Goal: Book appointment/travel/reservation

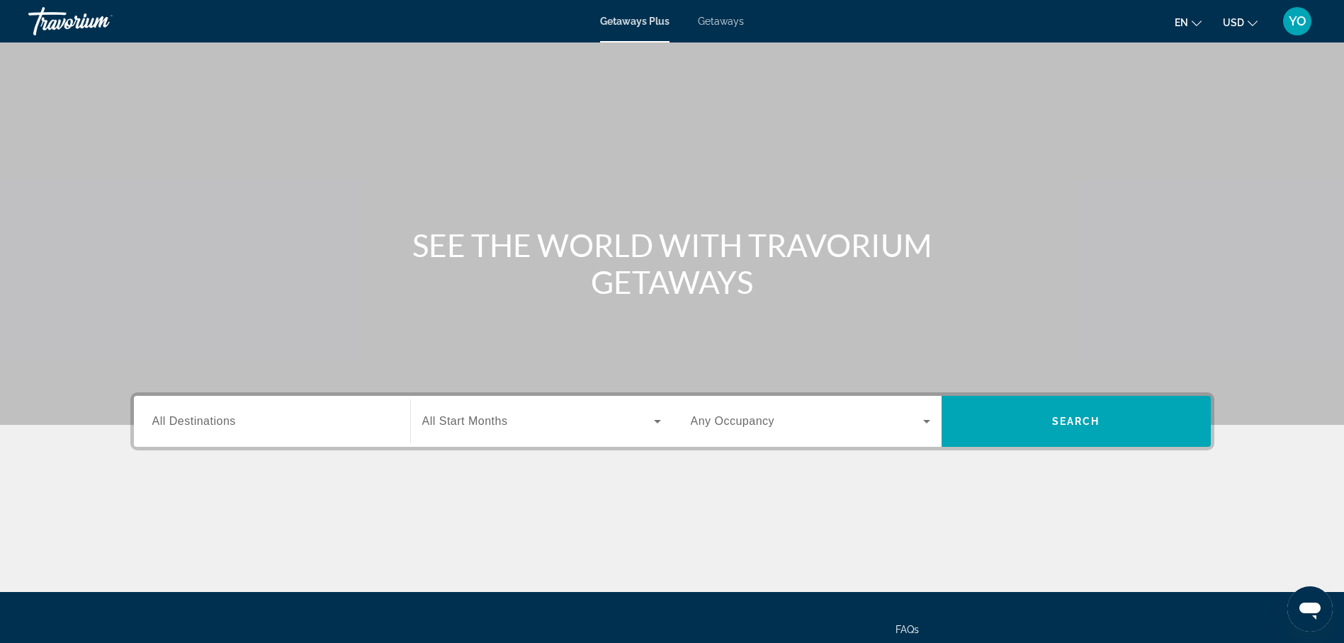
click at [718, 23] on span "Getaways" at bounding box center [721, 21] width 46 height 11
click at [190, 423] on span "All Destinations" at bounding box center [194, 421] width 84 height 12
click at [190, 423] on input "Destination All Destinations" at bounding box center [271, 422] width 239 height 17
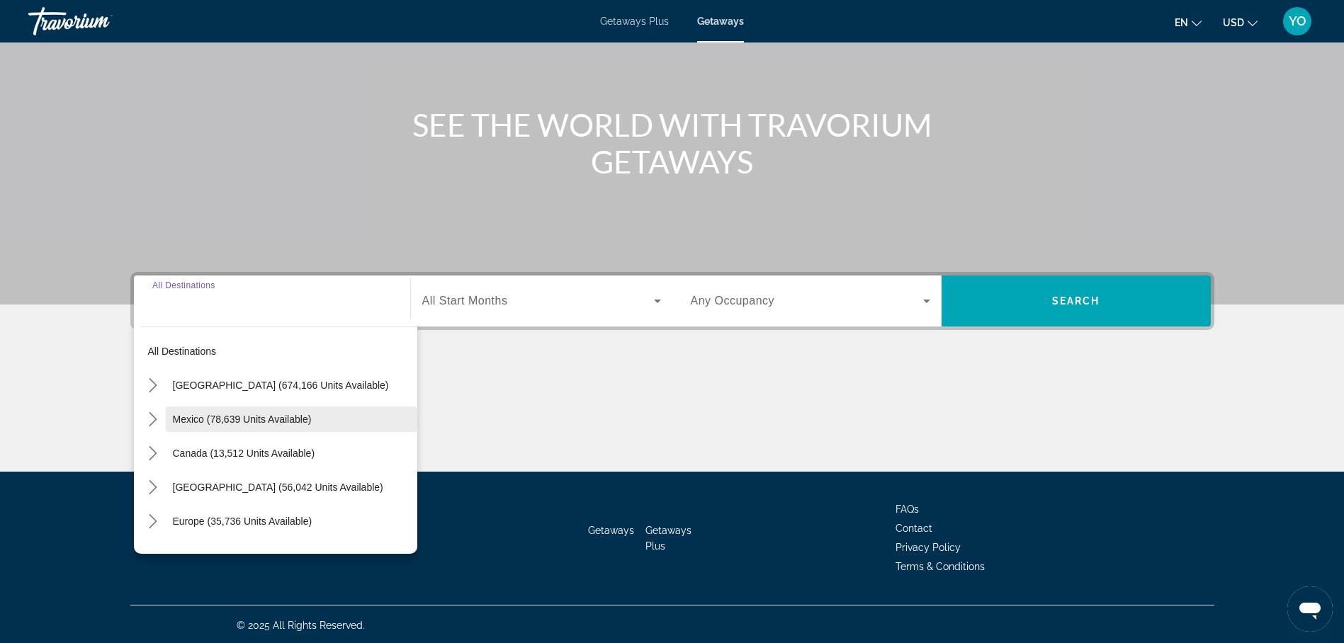
scroll to position [123, 0]
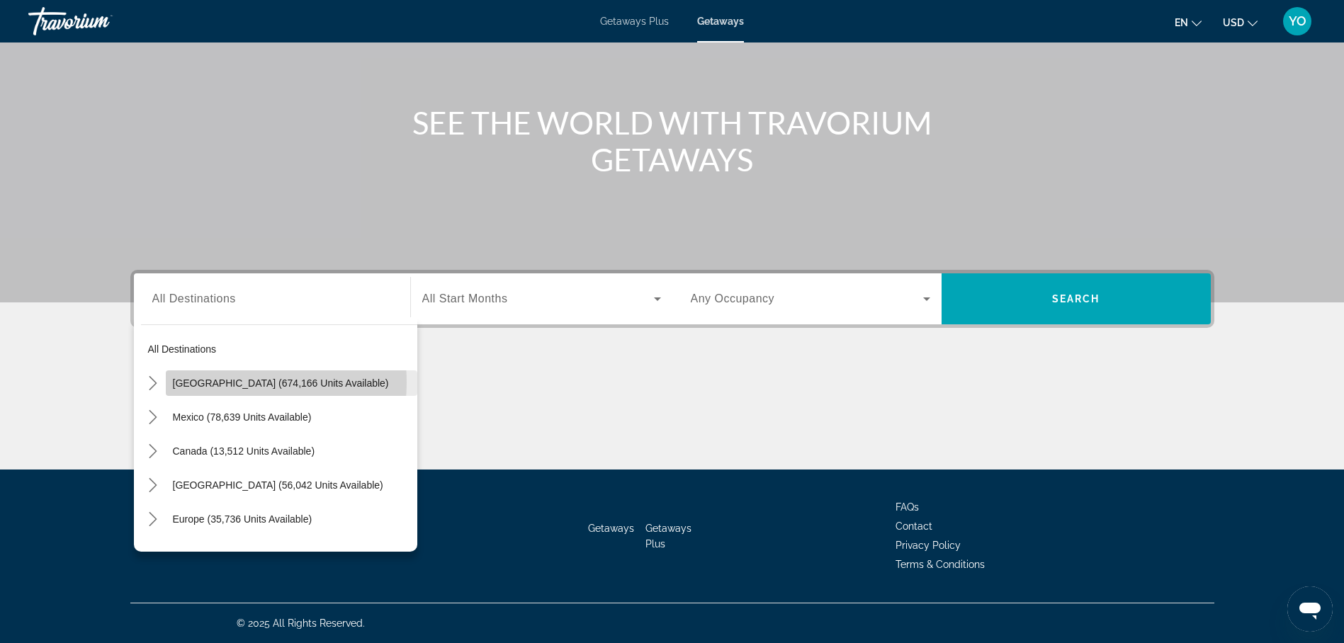
click at [213, 383] on span "[GEOGRAPHIC_DATA] (674,166 units available)" at bounding box center [281, 383] width 216 height 11
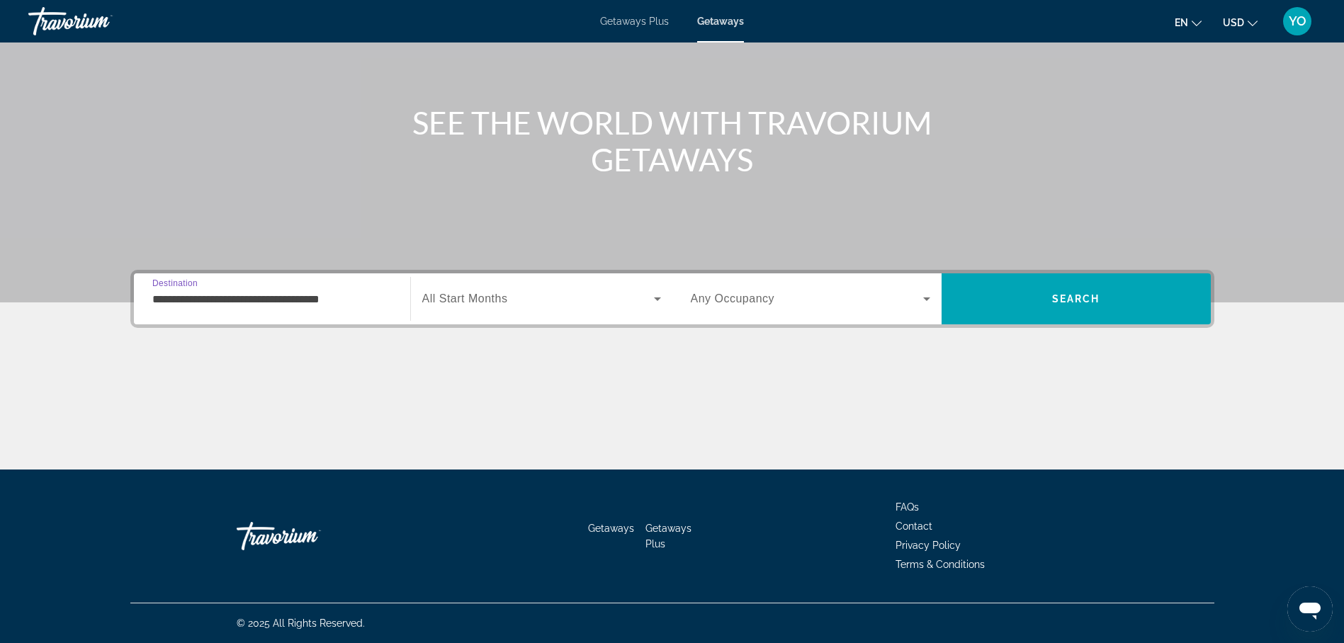
click at [255, 298] on input "**********" at bounding box center [271, 299] width 239 height 17
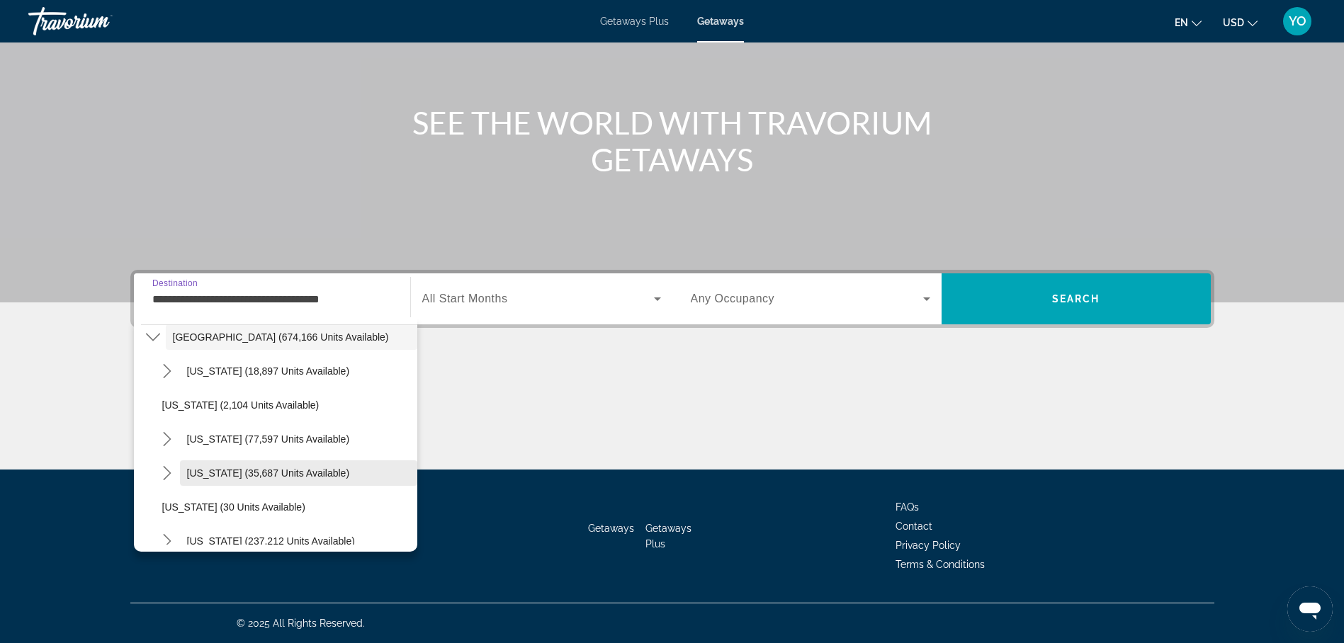
scroll to position [71, 0]
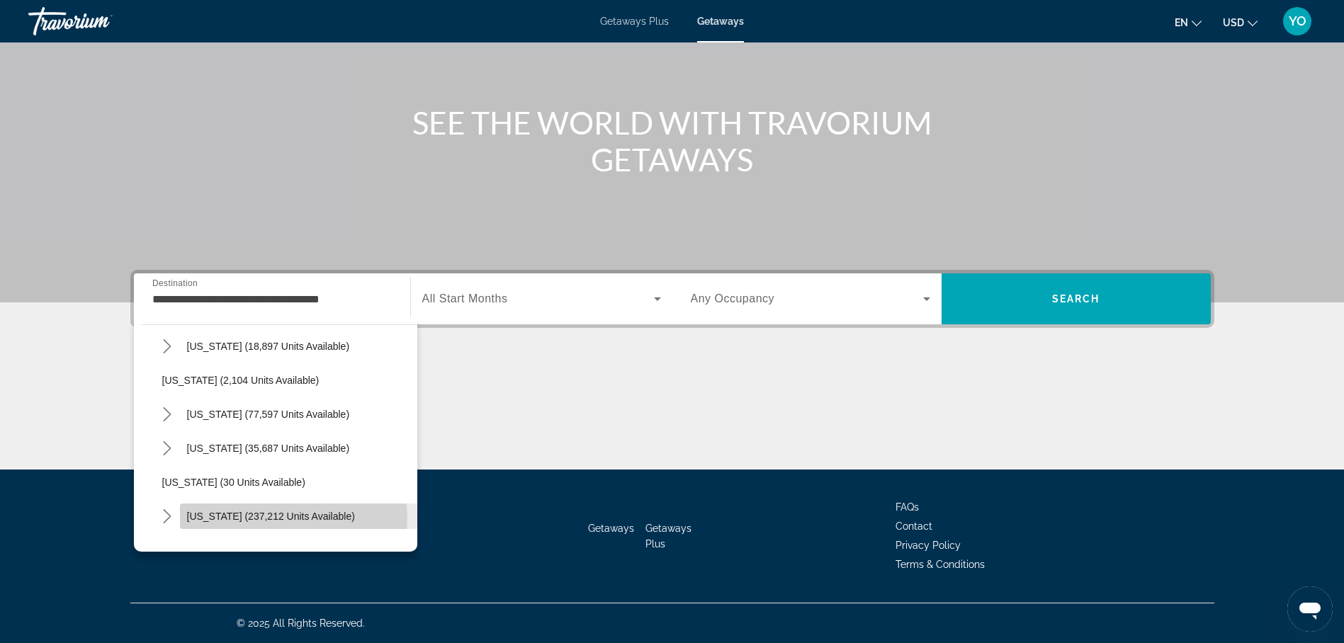
click at [289, 519] on span "[US_STATE] (237,212 units available)" at bounding box center [271, 516] width 168 height 11
type input "**********"
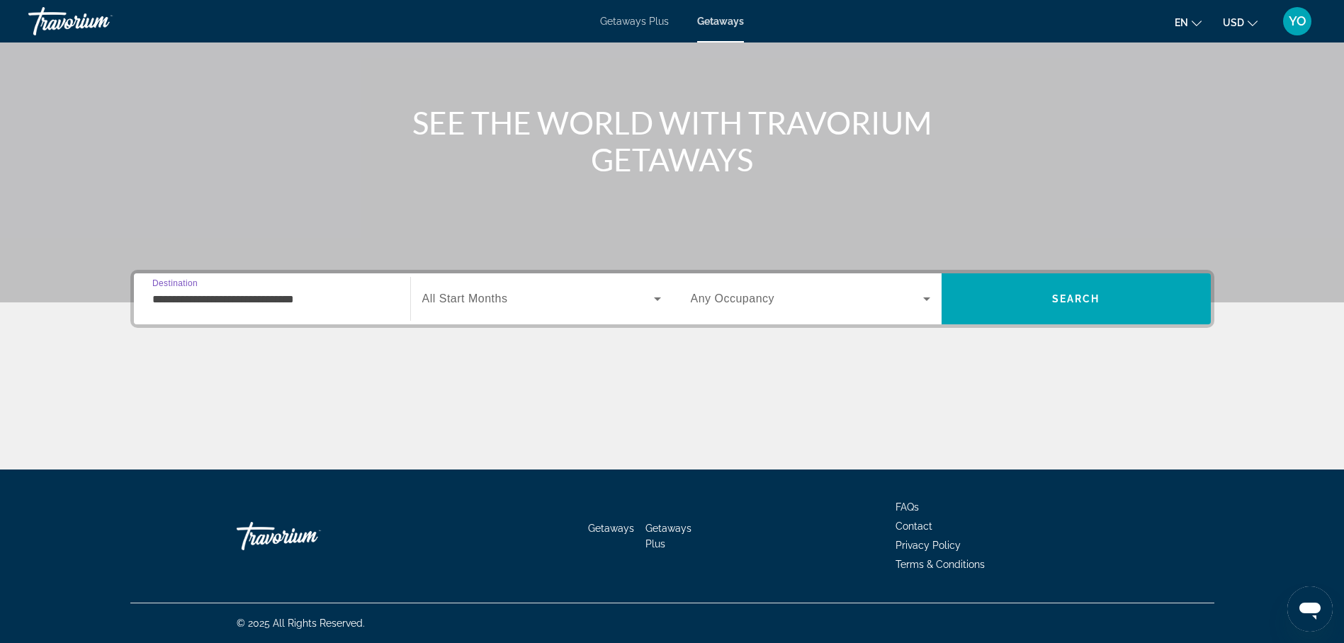
click at [550, 301] on span "Search widget" at bounding box center [538, 298] width 232 height 17
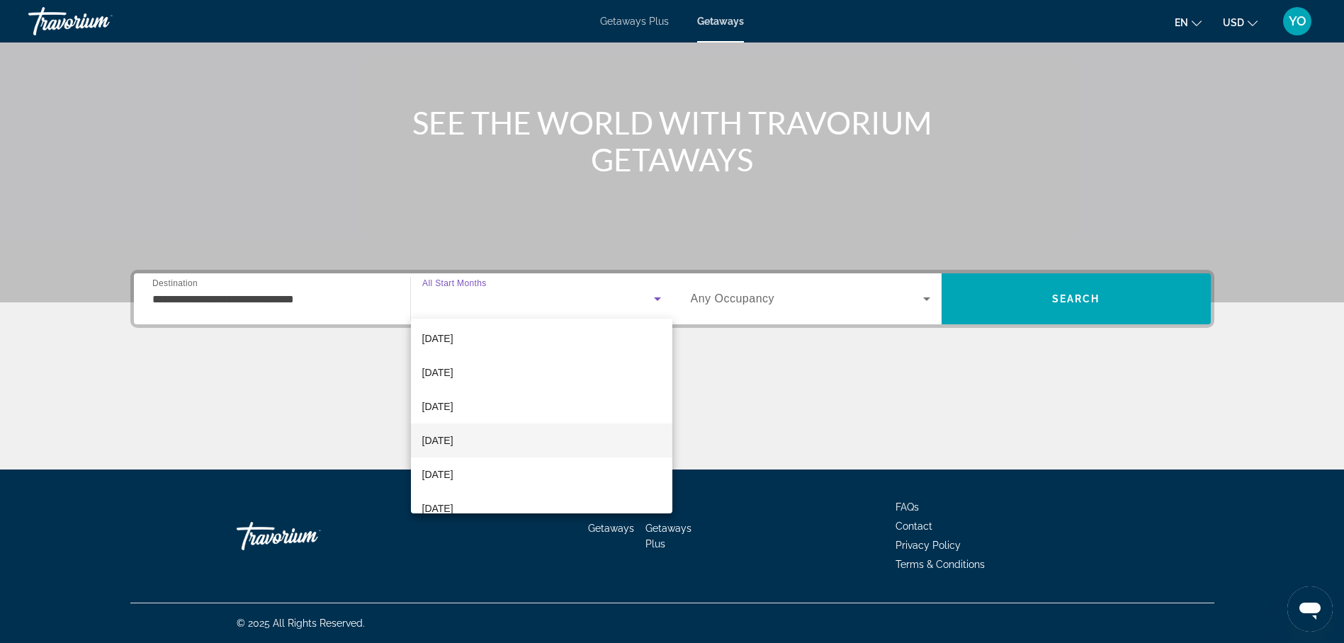
scroll to position [142, 0]
click at [507, 434] on mat-option "[DATE]" at bounding box center [541, 438] width 261 height 34
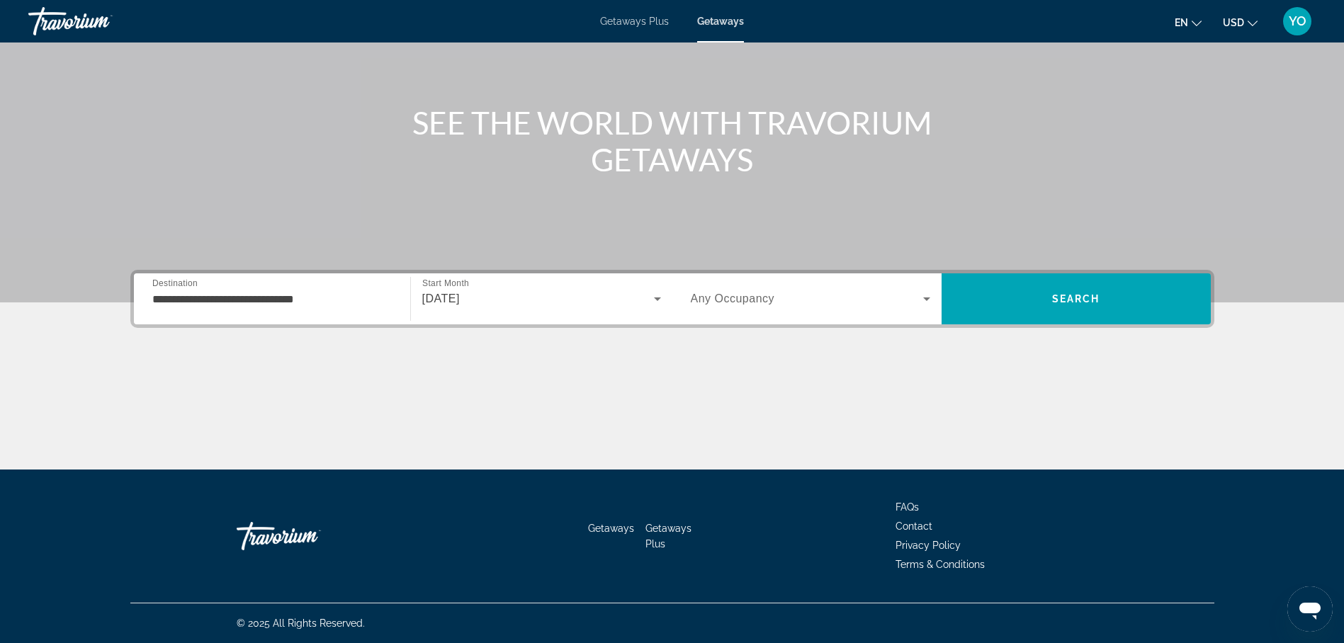
click at [720, 294] on span "Any Occupancy" at bounding box center [733, 299] width 84 height 12
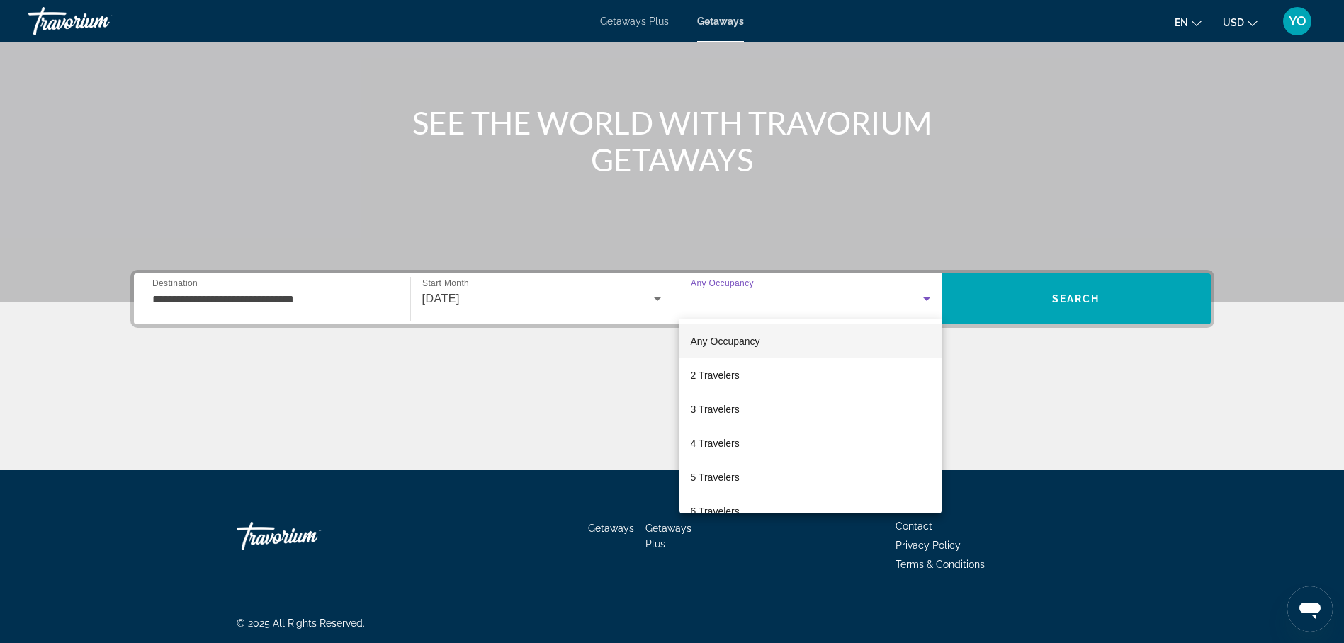
click at [720, 294] on div at bounding box center [672, 321] width 1344 height 643
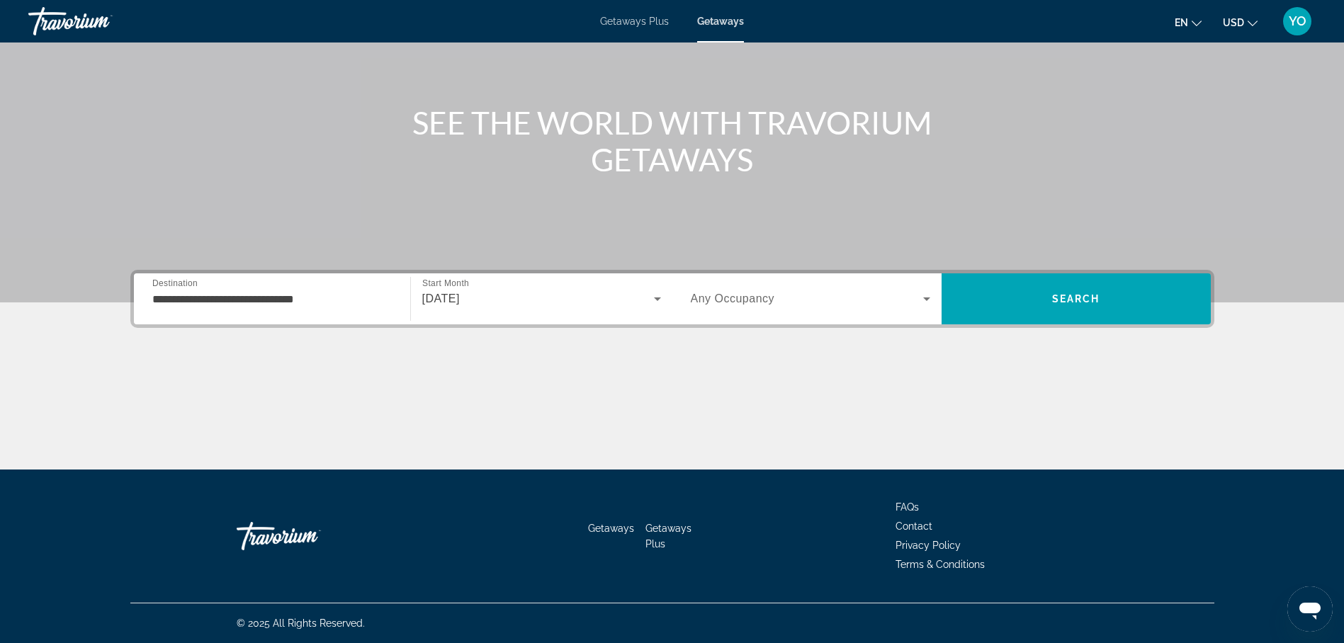
click at [740, 295] on span "Any Occupancy" at bounding box center [733, 299] width 84 height 12
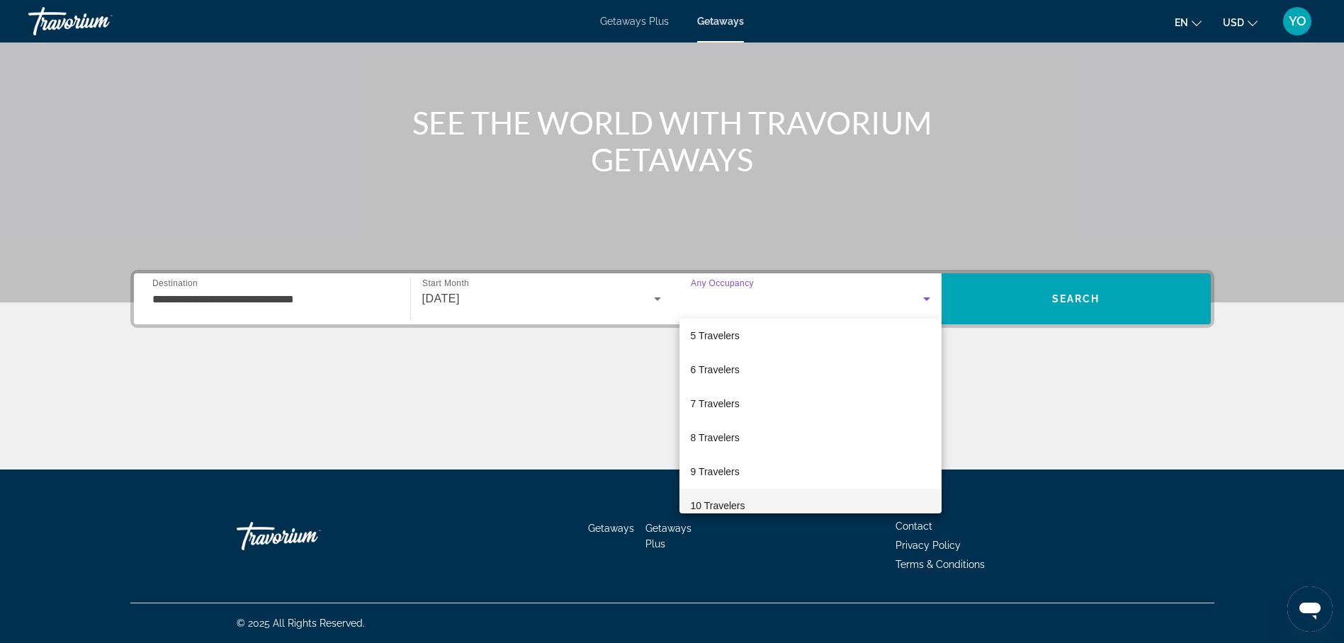
click at [764, 506] on mat-option "10 Travelers" at bounding box center [810, 506] width 262 height 34
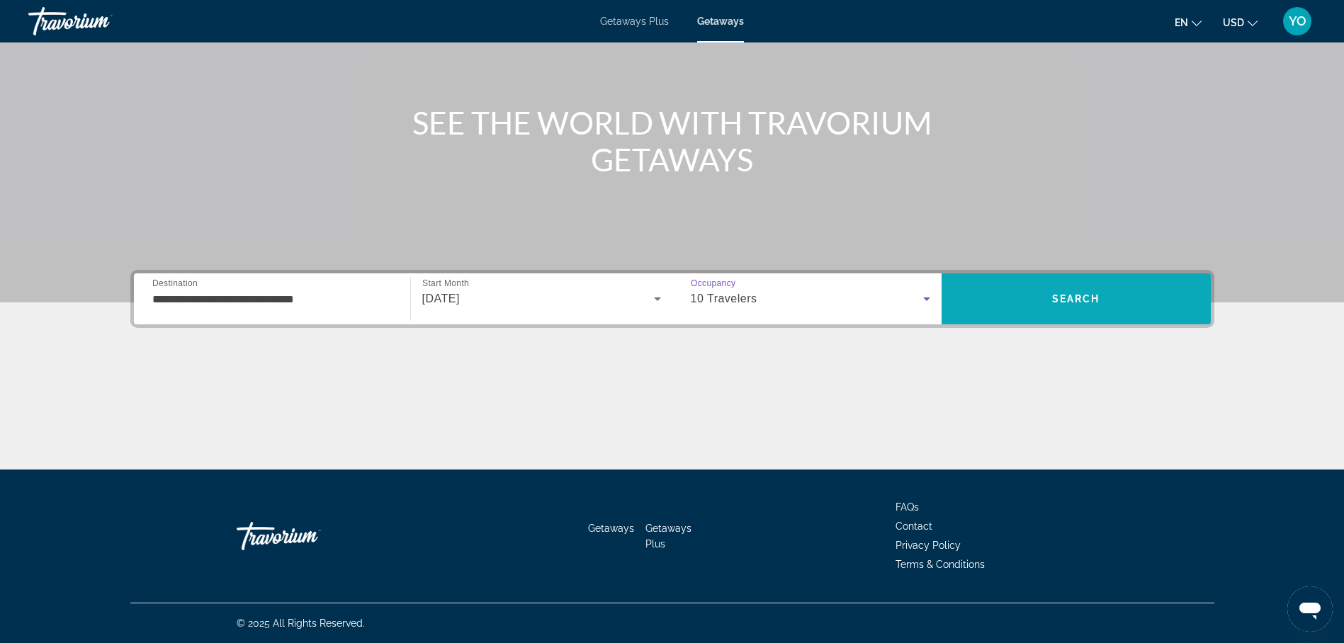
click at [1018, 303] on span "Search" at bounding box center [1076, 299] width 269 height 34
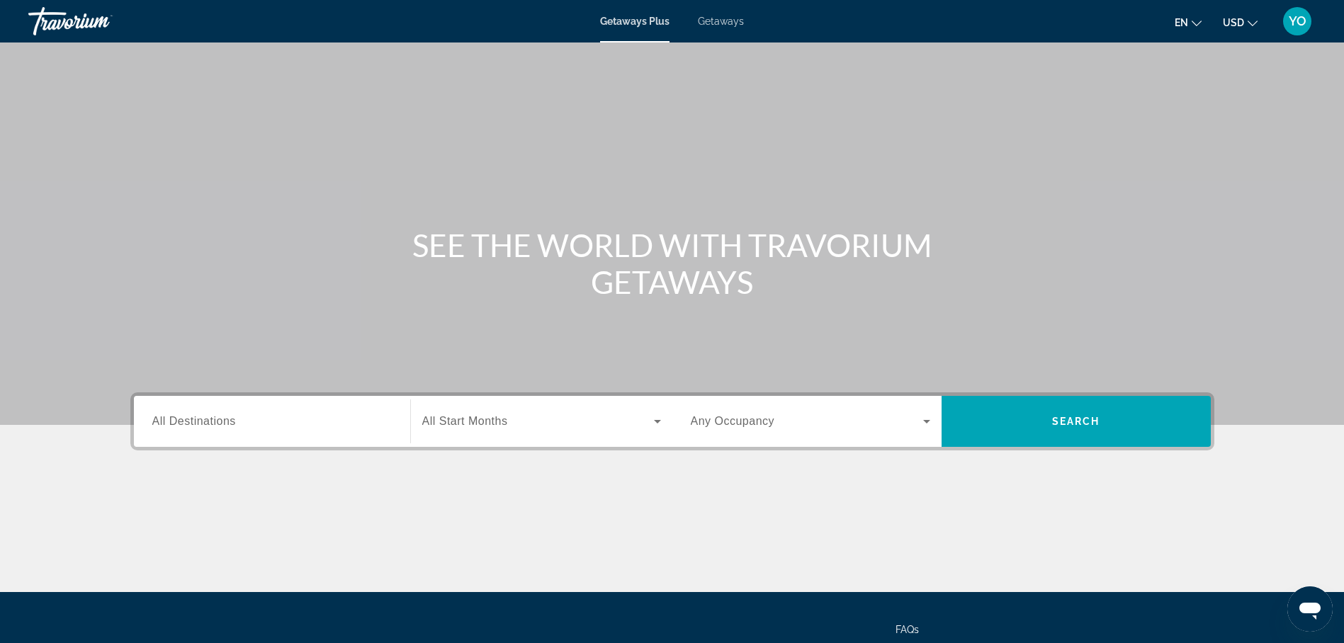
click at [721, 22] on span "Getaways" at bounding box center [721, 21] width 46 height 11
click at [204, 426] on span "All Destinations" at bounding box center [194, 421] width 84 height 12
click at [204, 426] on input "Destination All Destinations" at bounding box center [271, 422] width 239 height 17
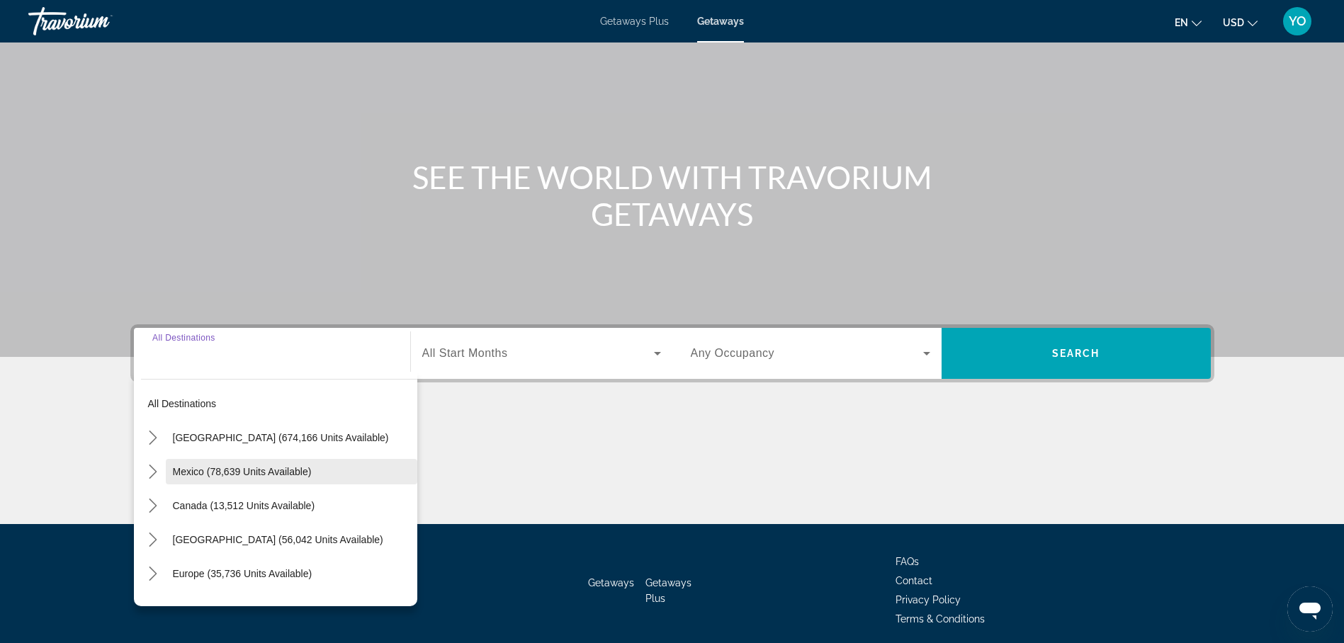
scroll to position [123, 0]
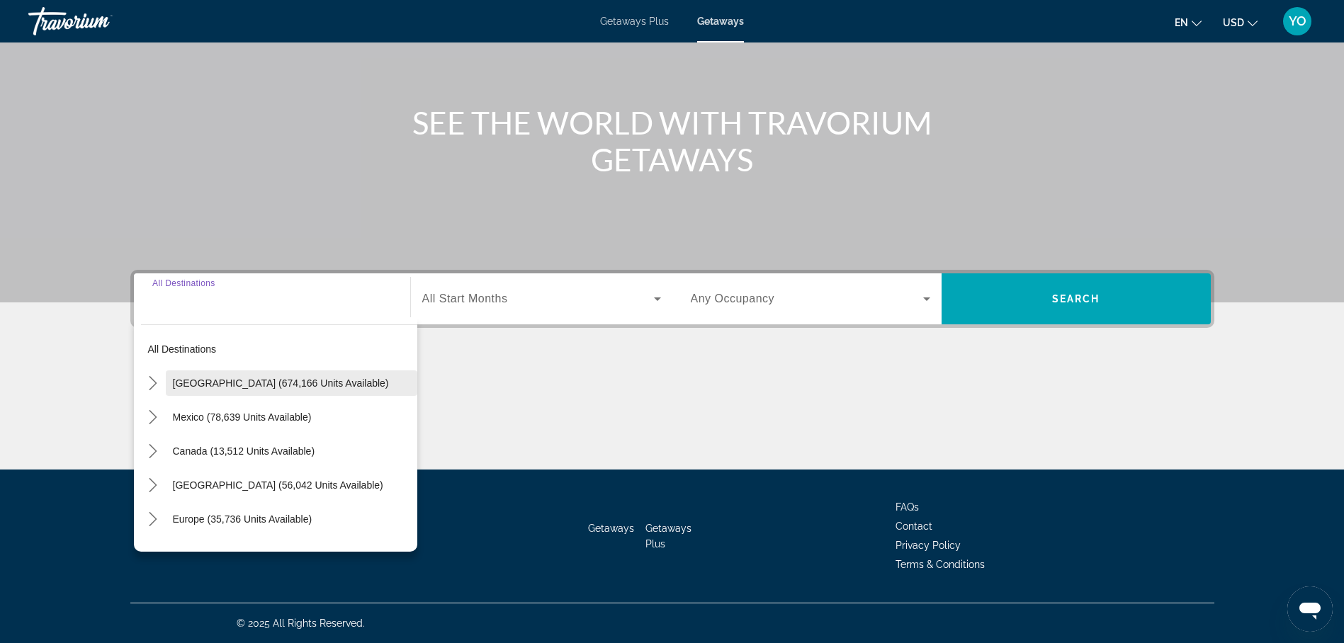
click at [225, 383] on span "[GEOGRAPHIC_DATA] (674,166 units available)" at bounding box center [281, 383] width 216 height 11
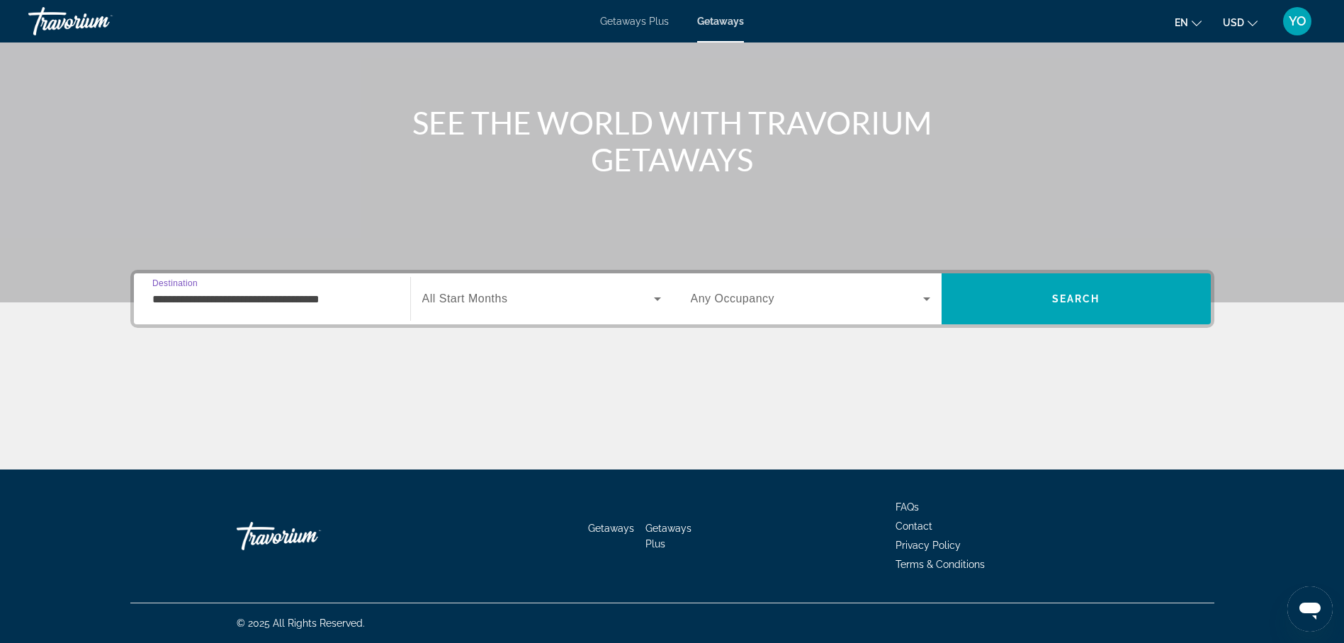
click at [227, 300] on input "**********" at bounding box center [271, 299] width 239 height 17
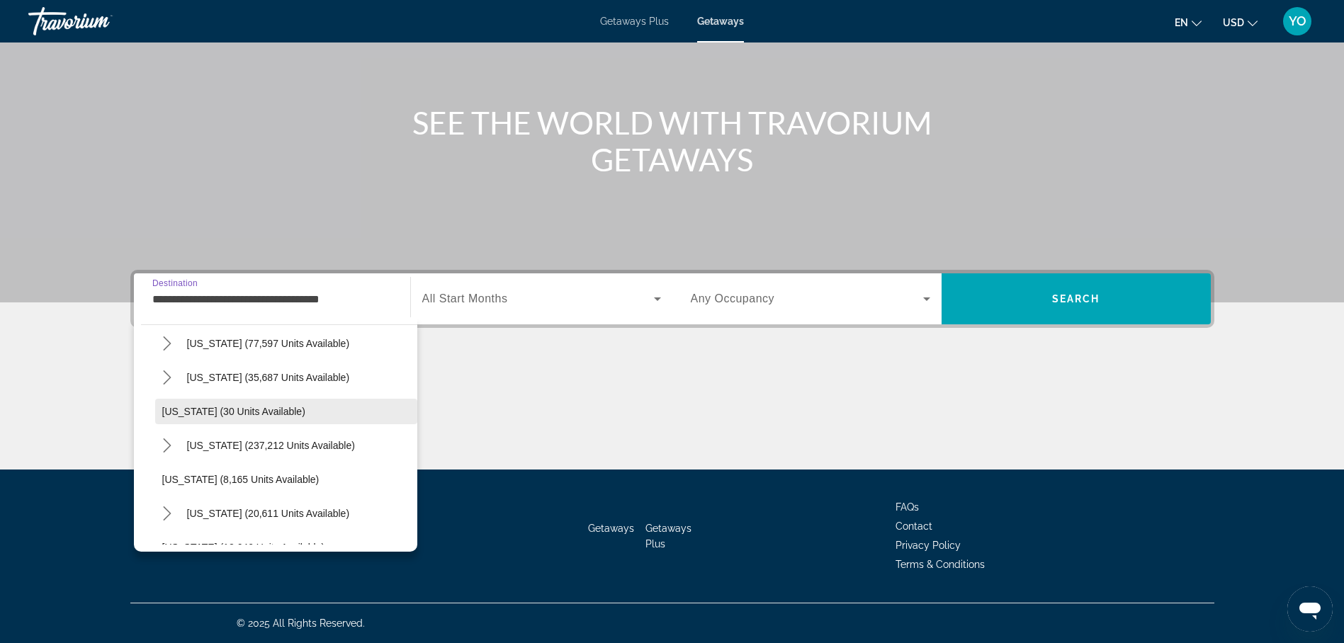
scroll to position [213, 0]
click at [247, 375] on span "[US_STATE] (237,212 units available)" at bounding box center [271, 374] width 168 height 11
type input "**********"
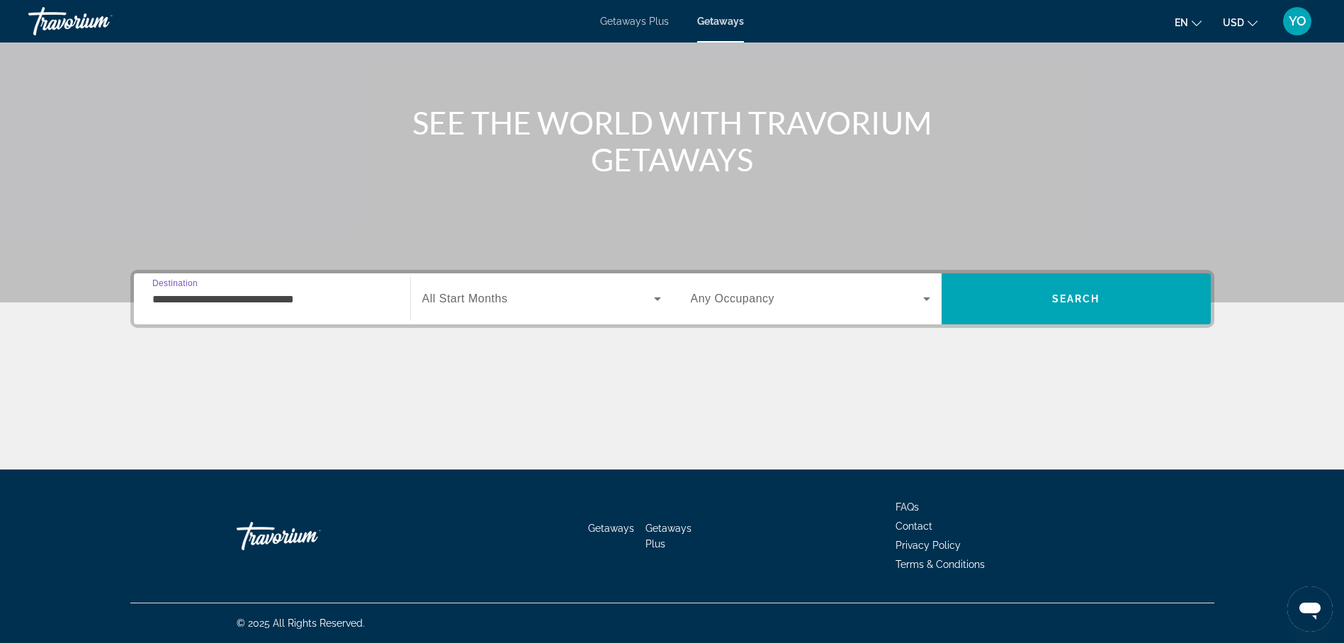
click at [465, 298] on span "All Start Months" at bounding box center [465, 299] width 86 height 12
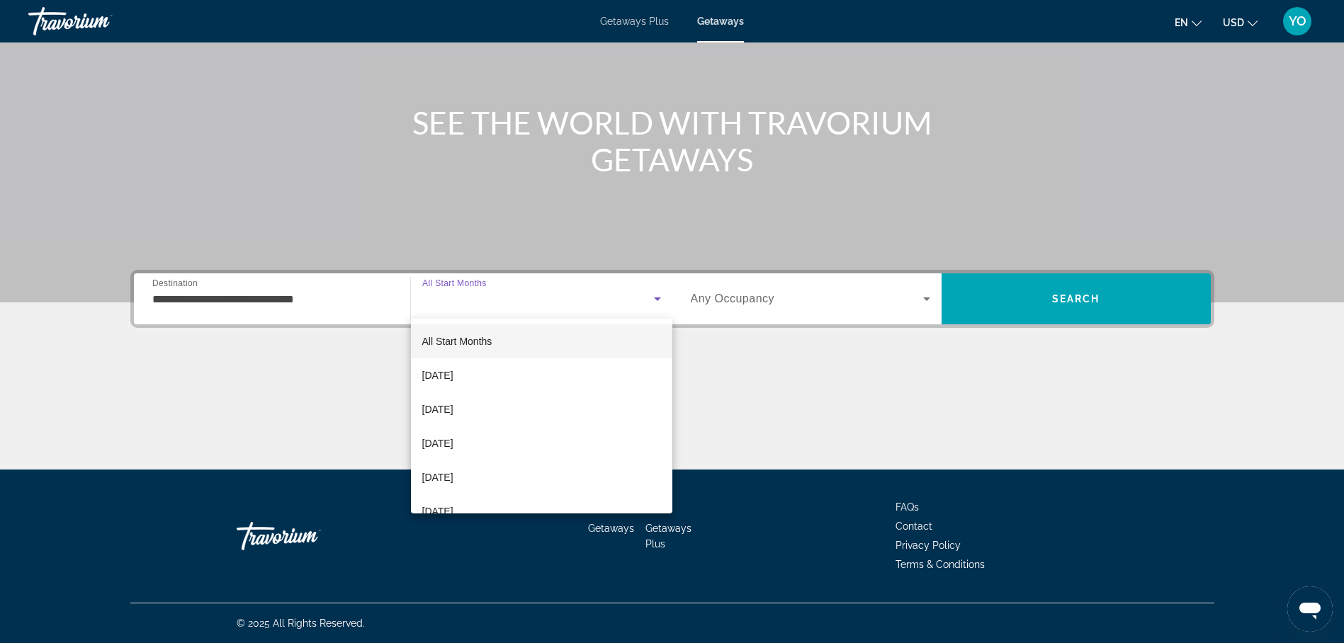
click at [465, 298] on div at bounding box center [672, 321] width 1344 height 643
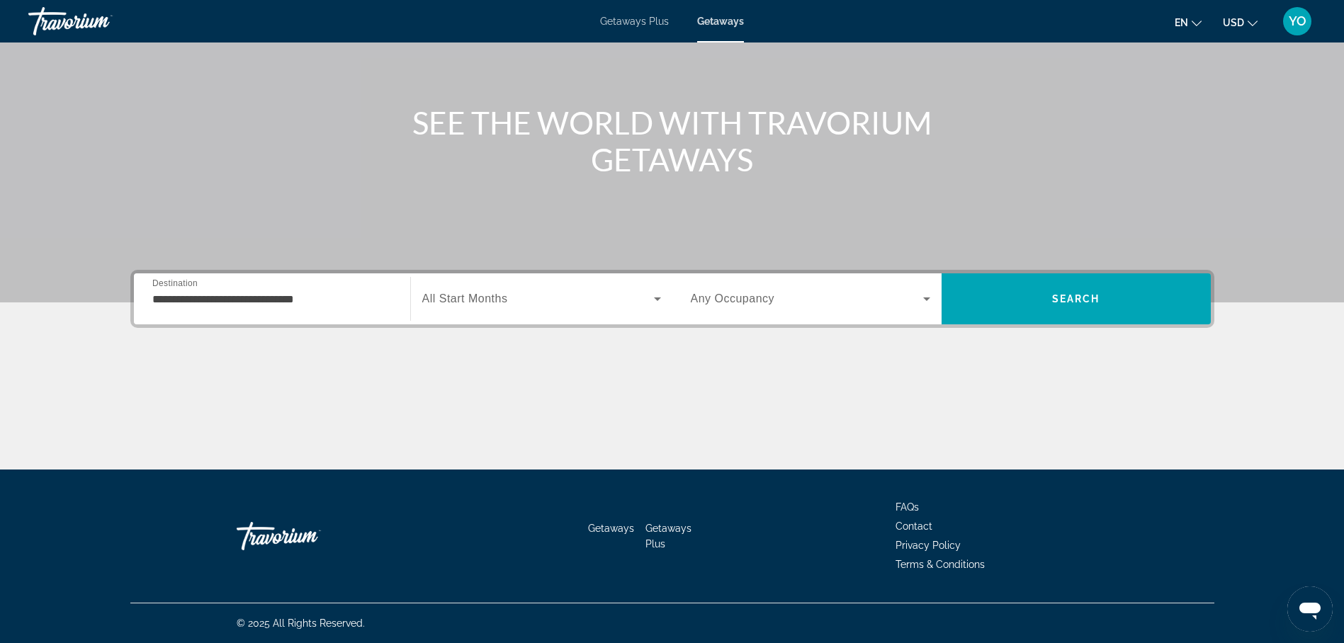
click at [460, 298] on span "All Start Months" at bounding box center [465, 299] width 86 height 12
click at [473, 290] on div "Search widget" at bounding box center [541, 299] width 239 height 40
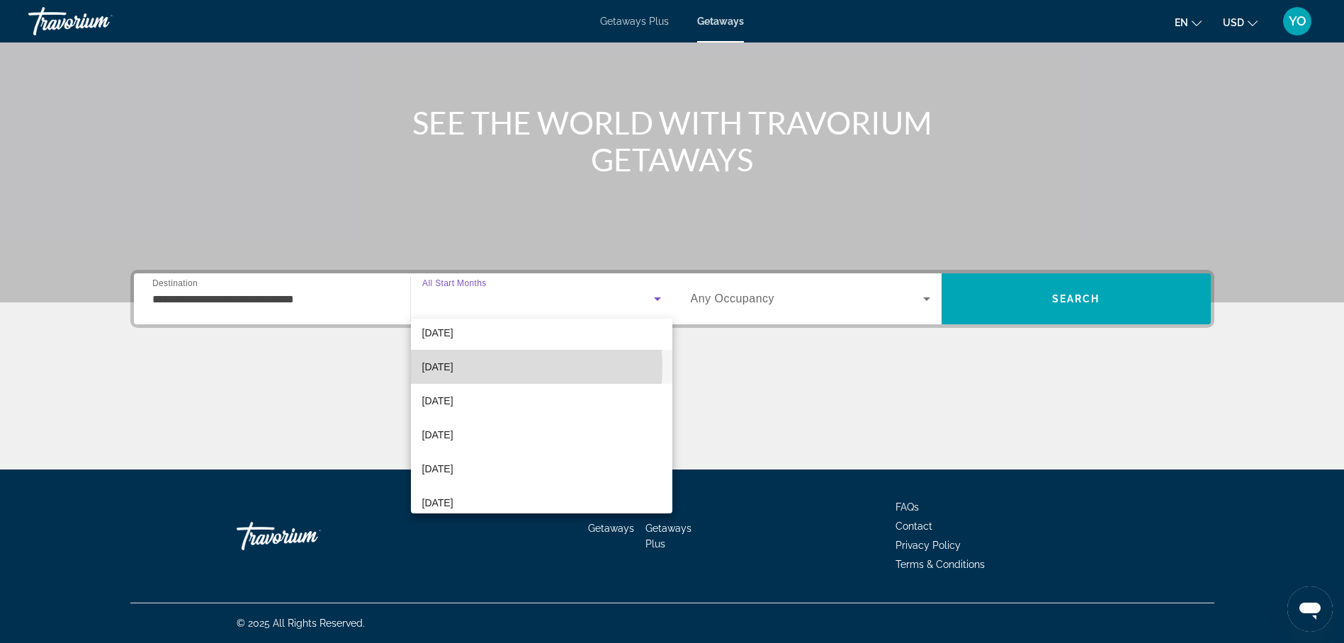
click at [473, 368] on mat-option "[DATE]" at bounding box center [541, 367] width 261 height 34
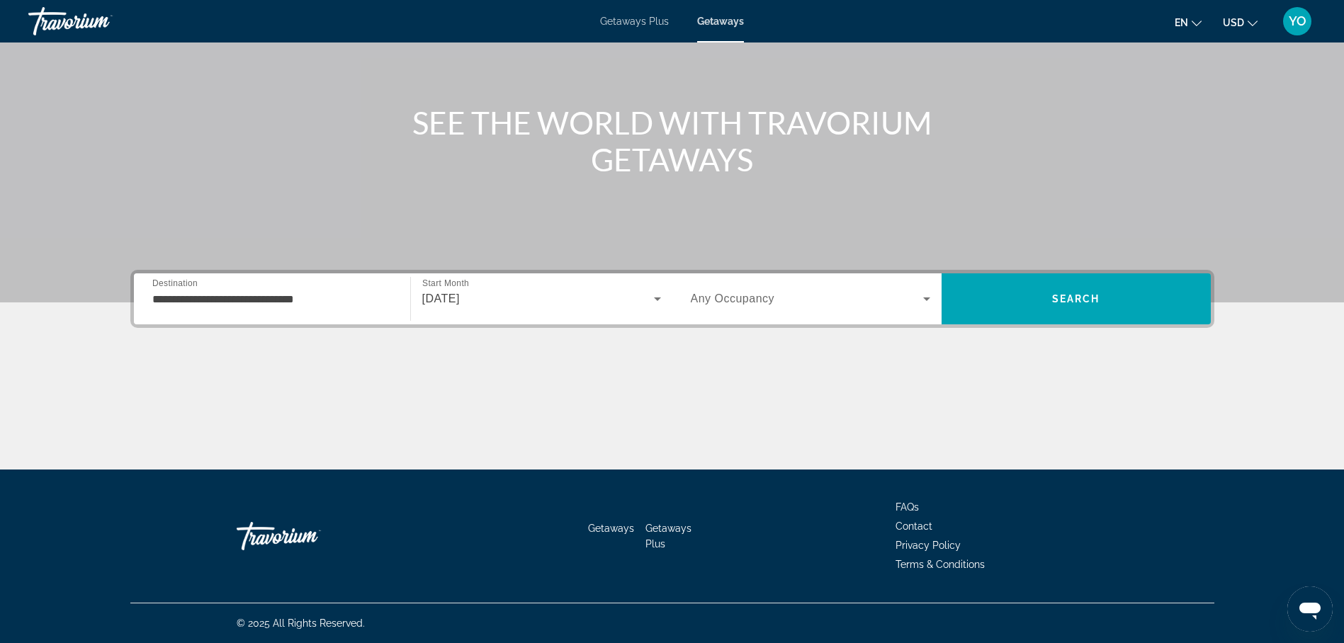
click at [706, 295] on span "Any Occupancy" at bounding box center [733, 299] width 84 height 12
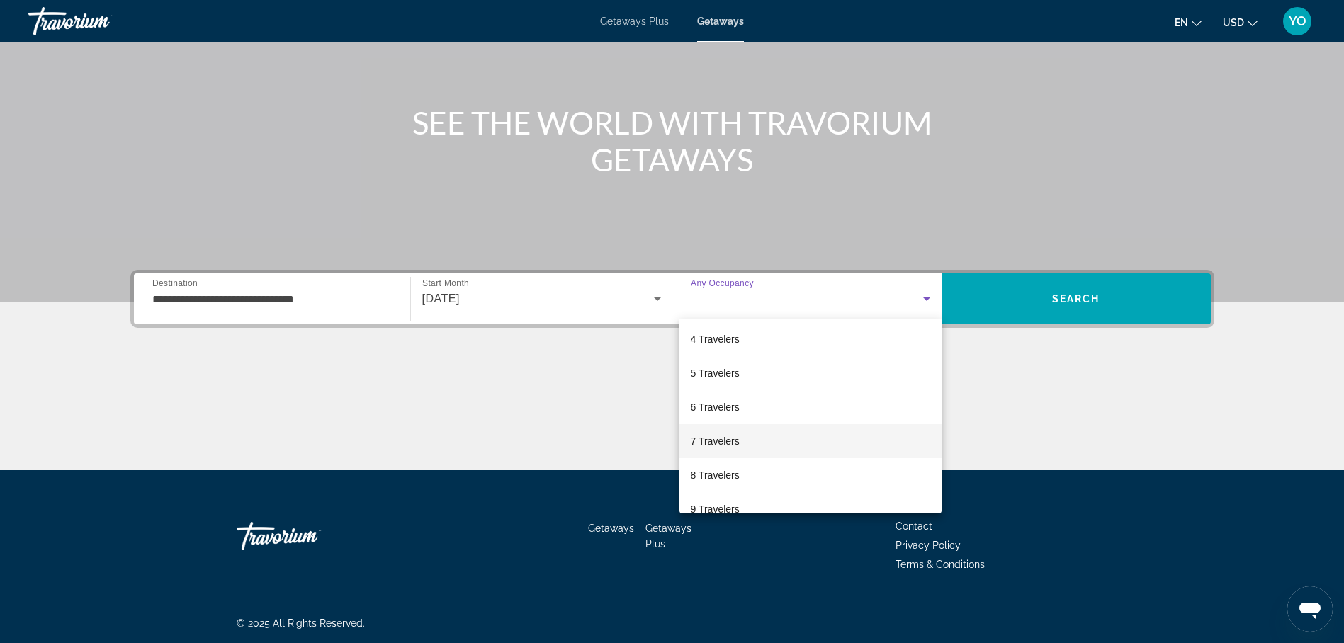
scroll to position [142, 0]
click at [745, 440] on mat-option "8 Travelers" at bounding box center [810, 438] width 262 height 34
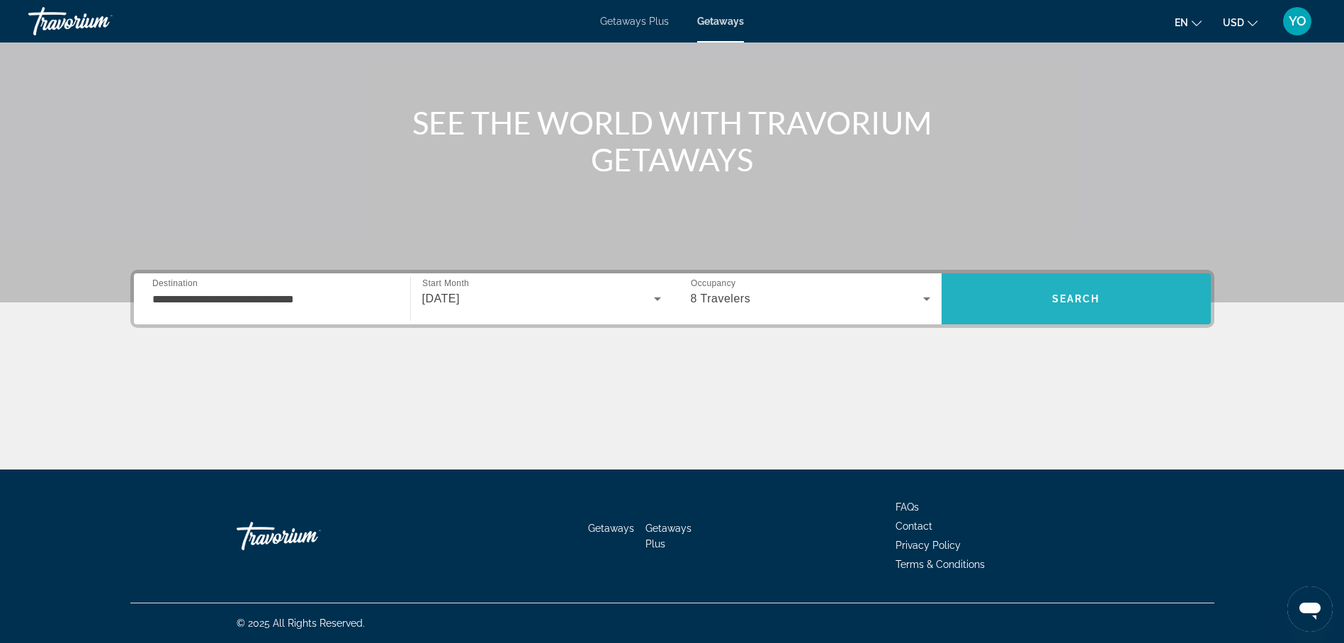
click at [1080, 290] on span "Search" at bounding box center [1076, 299] width 269 height 34
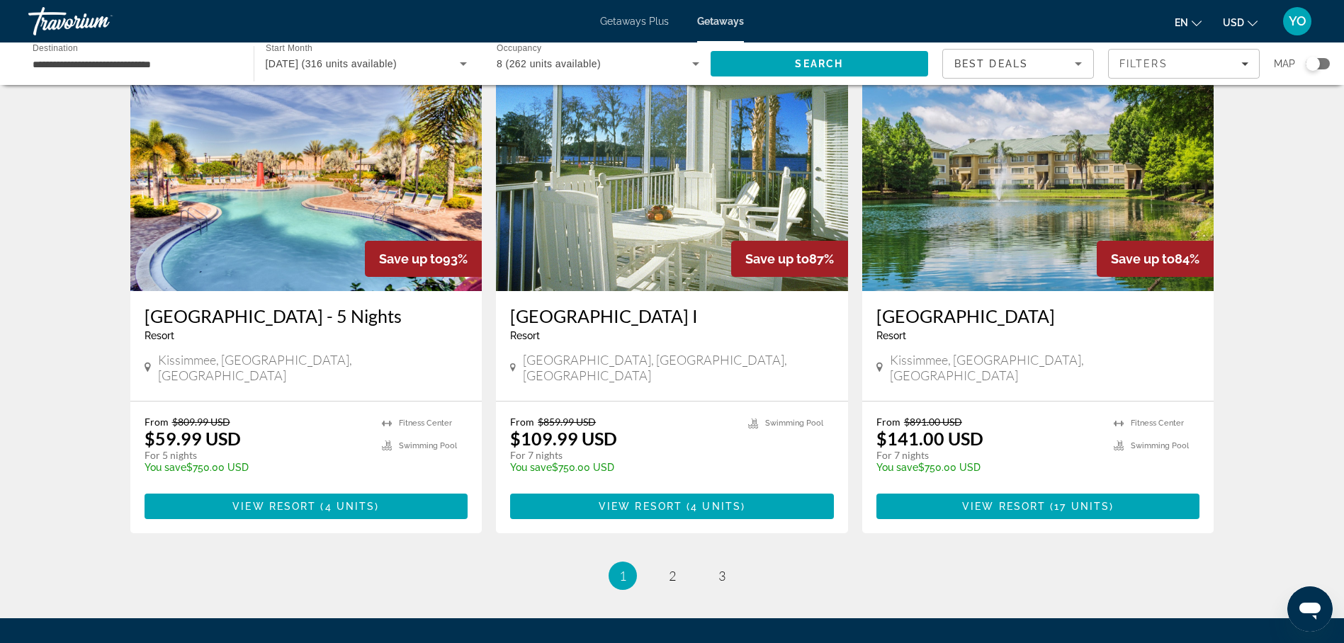
scroll to position [1629, 0]
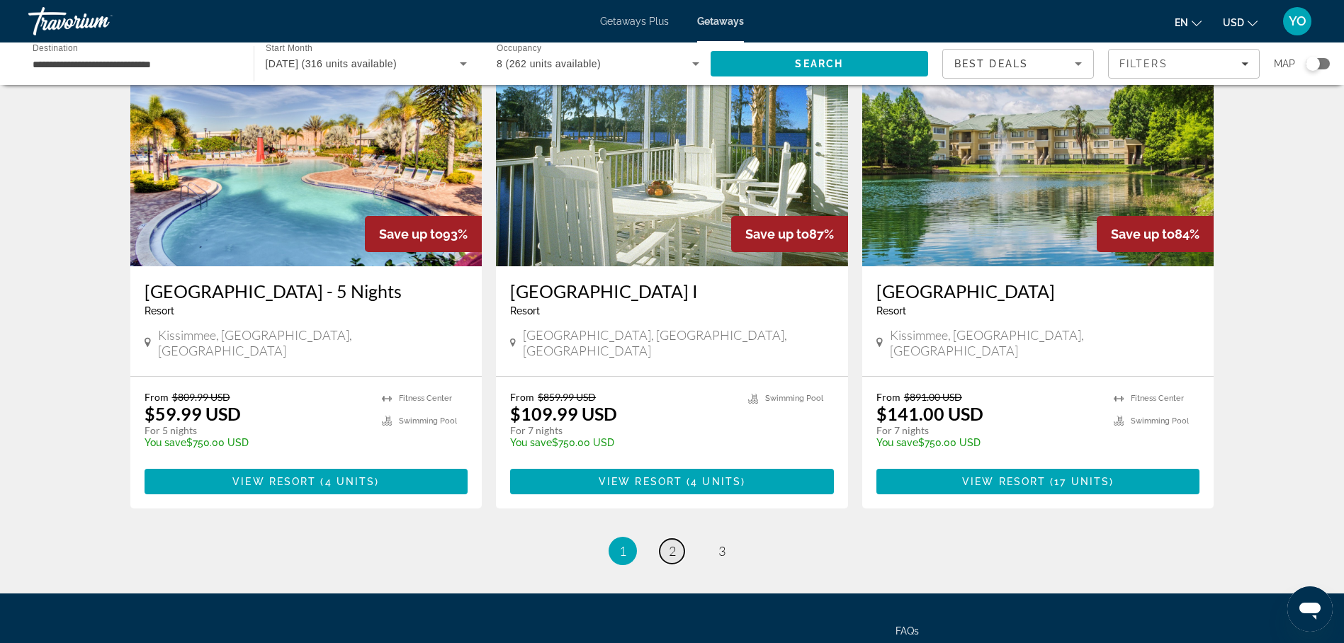
click at [667, 539] on link "page 2" at bounding box center [672, 551] width 25 height 25
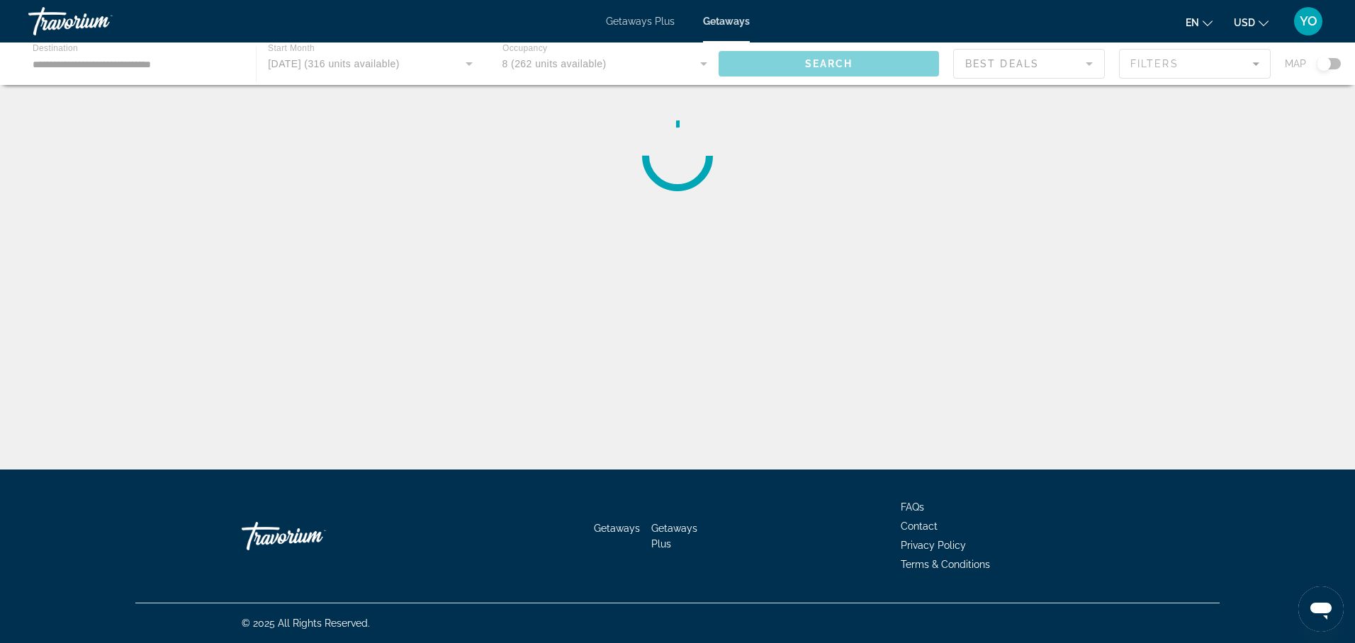
click at [667, 468] on div "**********" at bounding box center [677, 334] width 1355 height 470
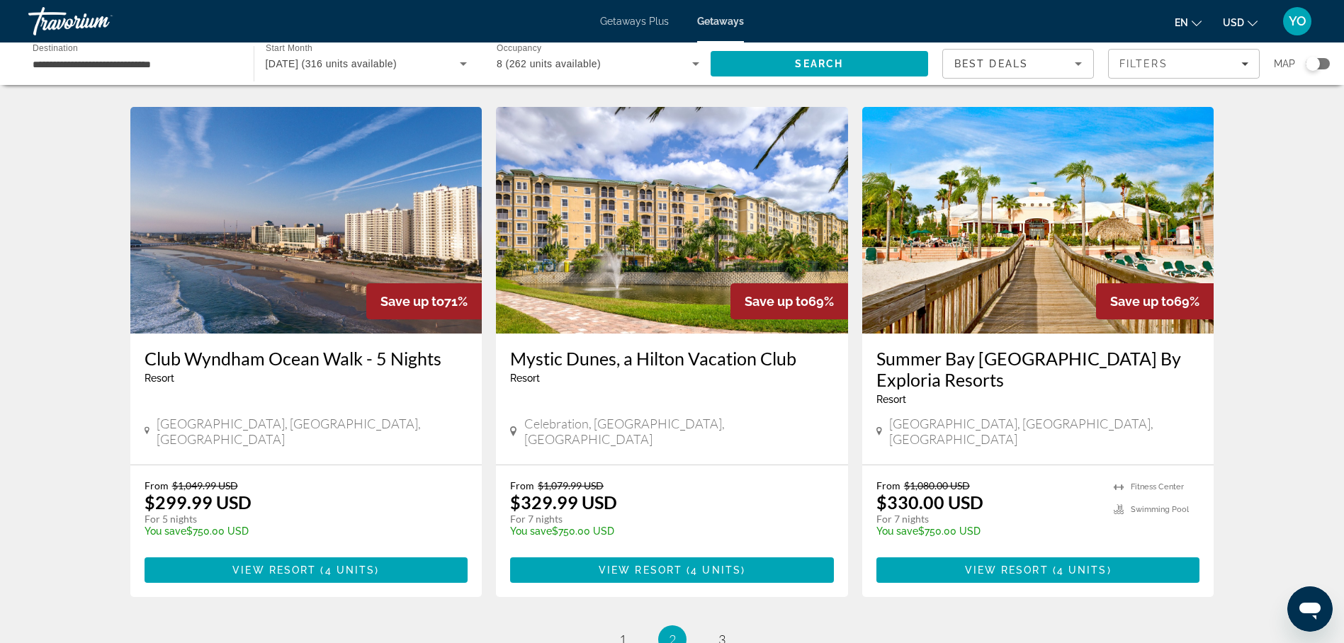
scroll to position [1559, 0]
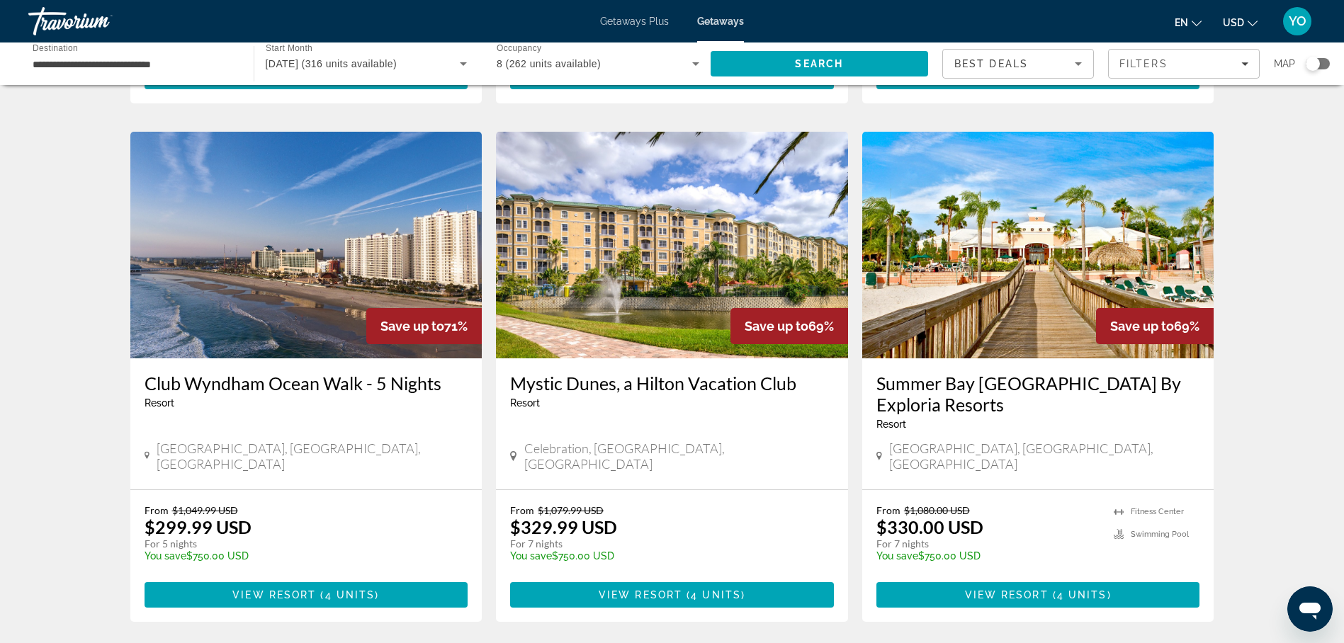
drag, startPoint x: 721, startPoint y: 565, endPoint x: 709, endPoint y: 554, distance: 16.0
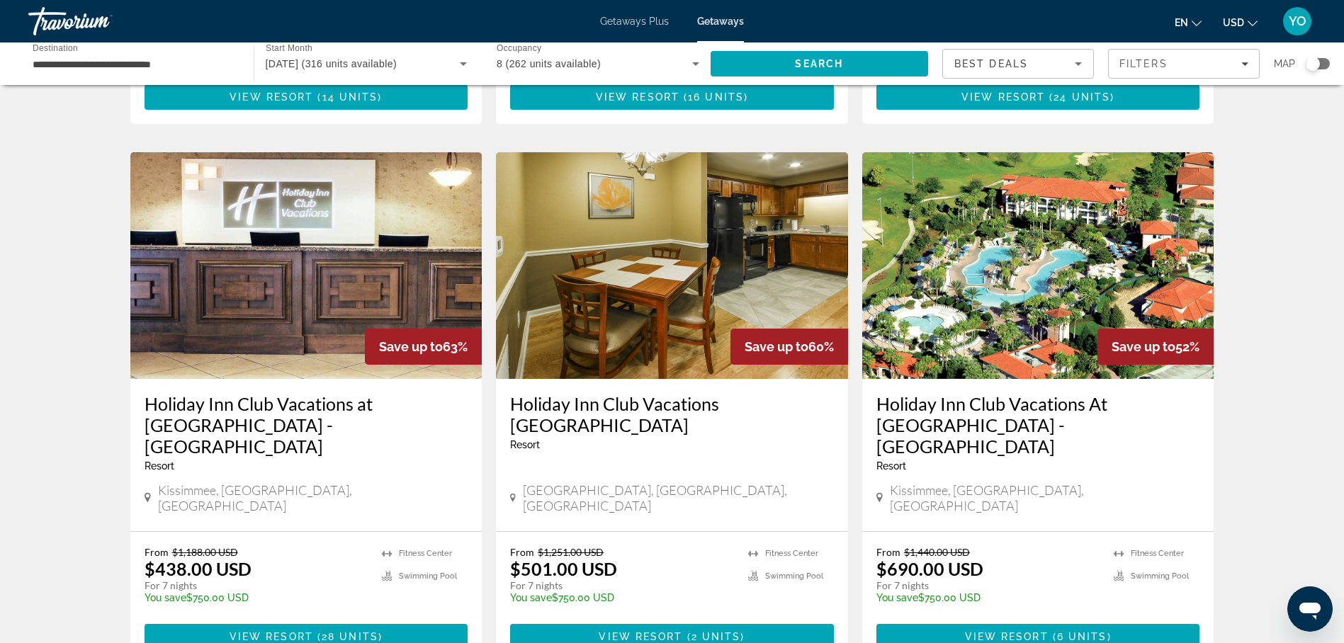
scroll to position [496, 0]
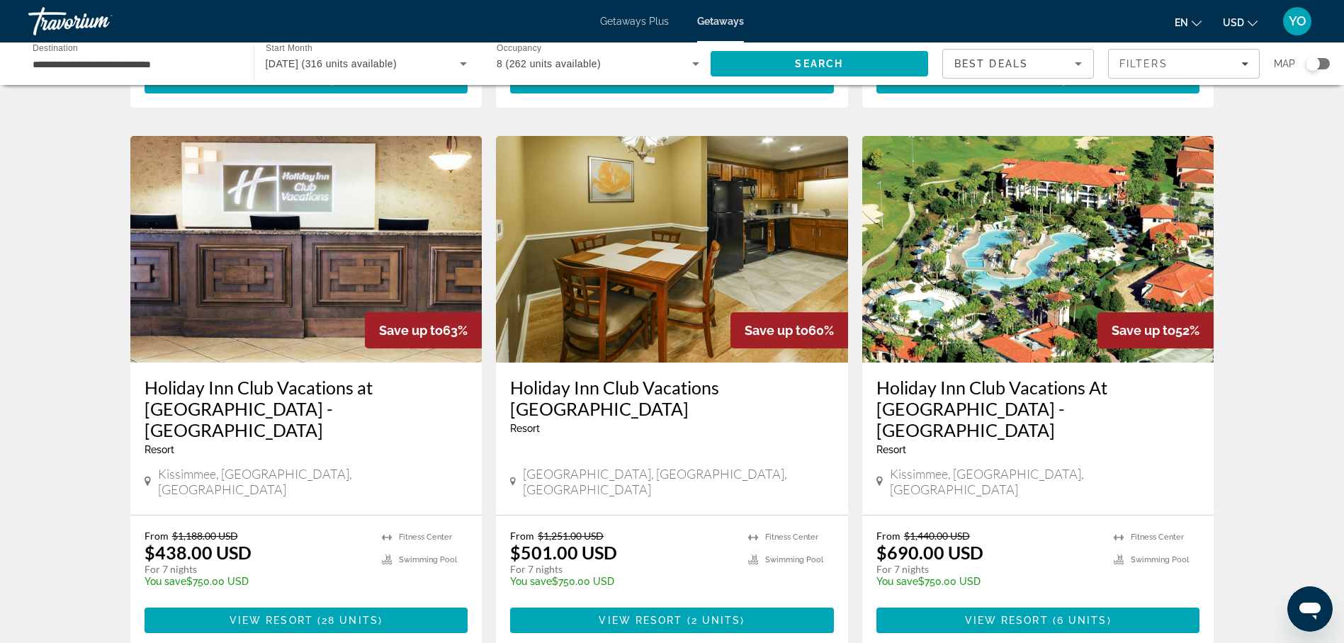
drag, startPoint x: 665, startPoint y: 364, endPoint x: 676, endPoint y: 363, distance: 10.7
click at [666, 377] on h3 "Holiday Inn Club Vacations Orlando Breeze Resort" at bounding box center [672, 398] width 324 height 43
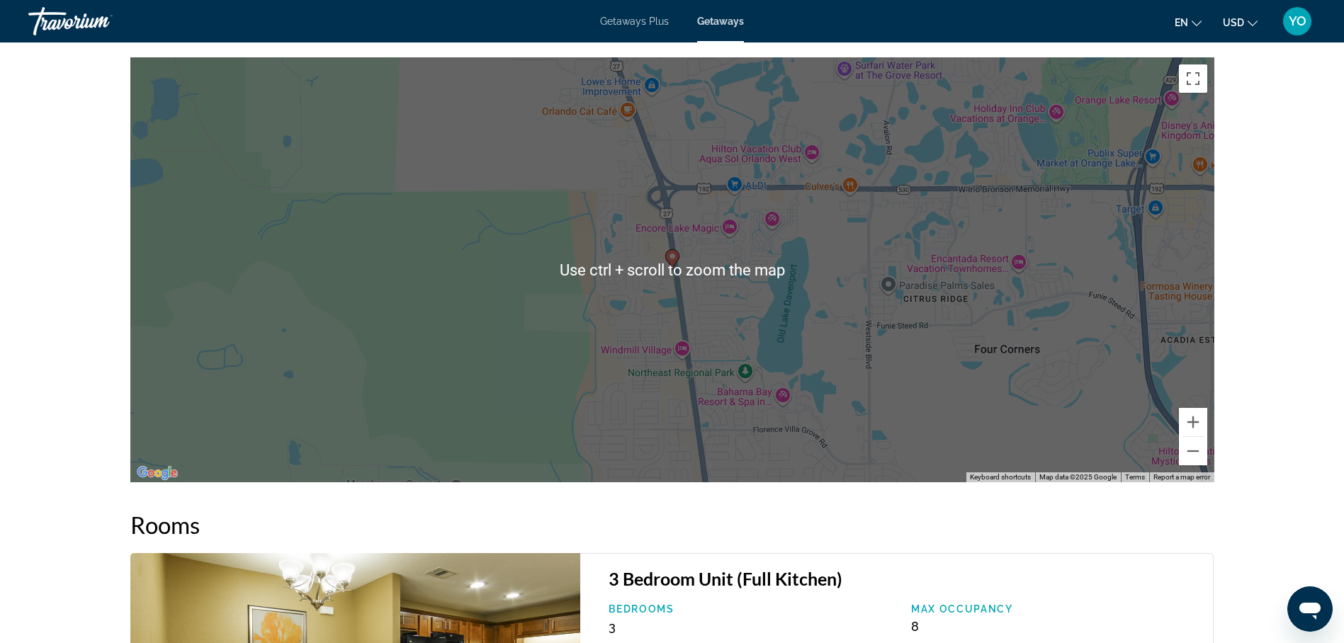
scroll to position [2338, 0]
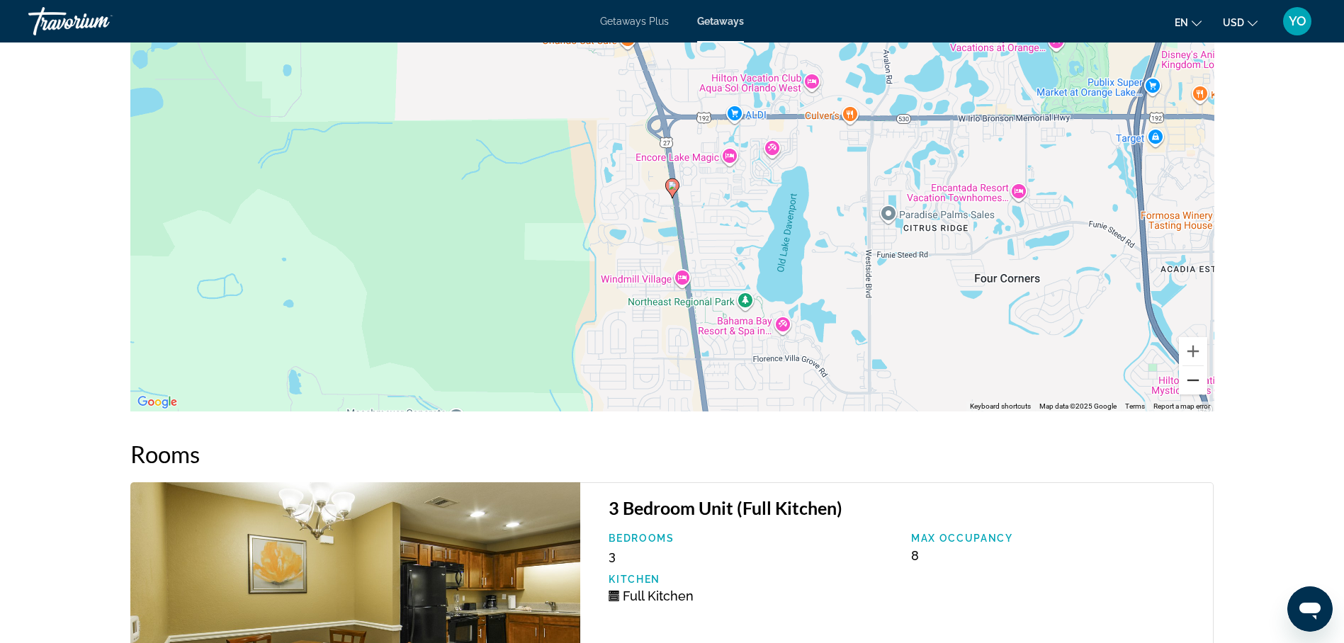
click at [1187, 366] on button "Zoom out" at bounding box center [1193, 380] width 28 height 28
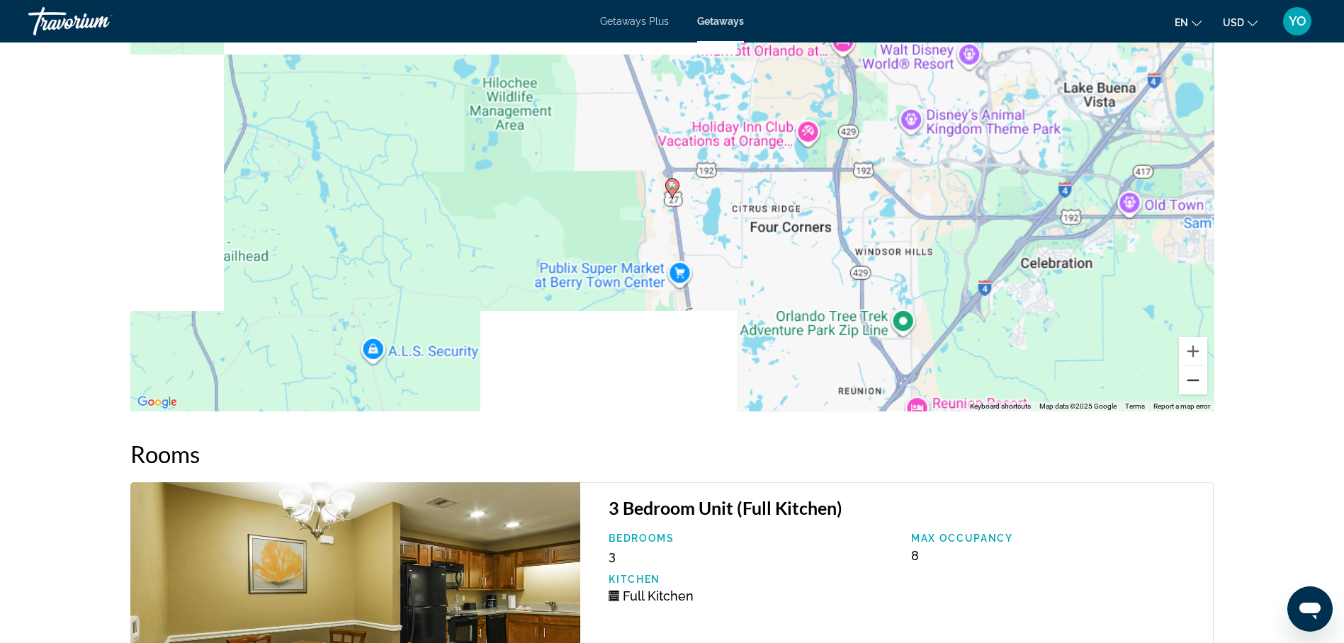
click at [1187, 366] on button "Zoom out" at bounding box center [1193, 380] width 28 height 28
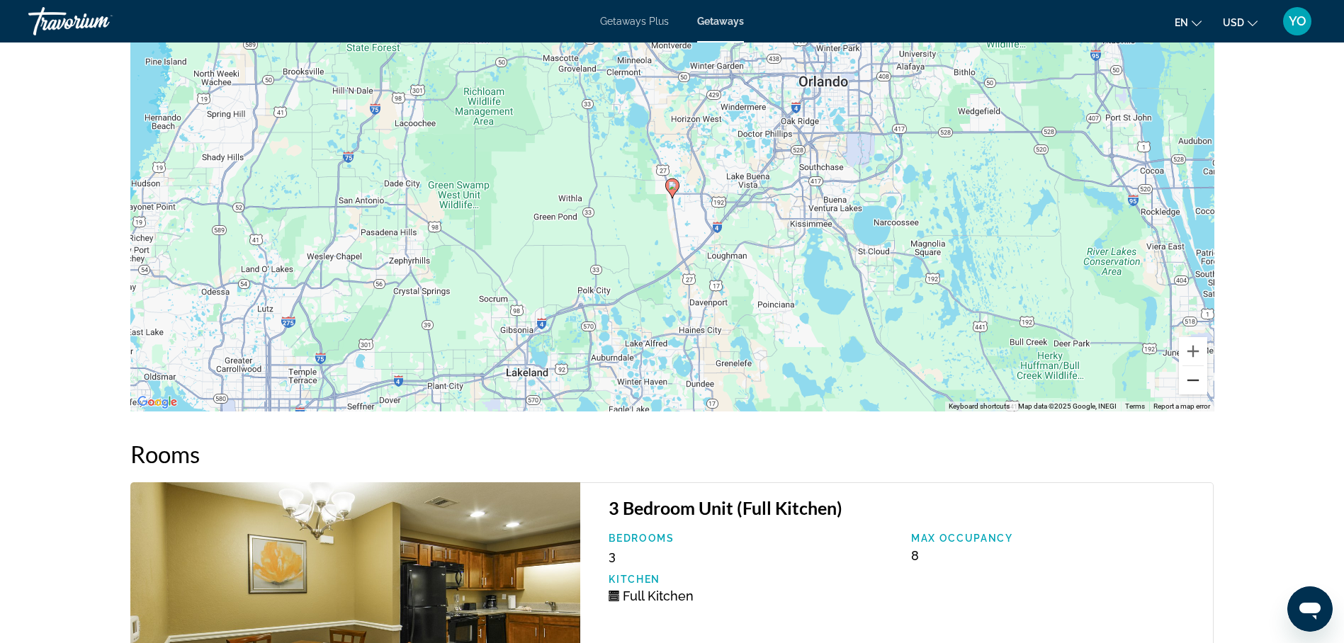
click at [1187, 366] on button "Zoom out" at bounding box center [1193, 380] width 28 height 28
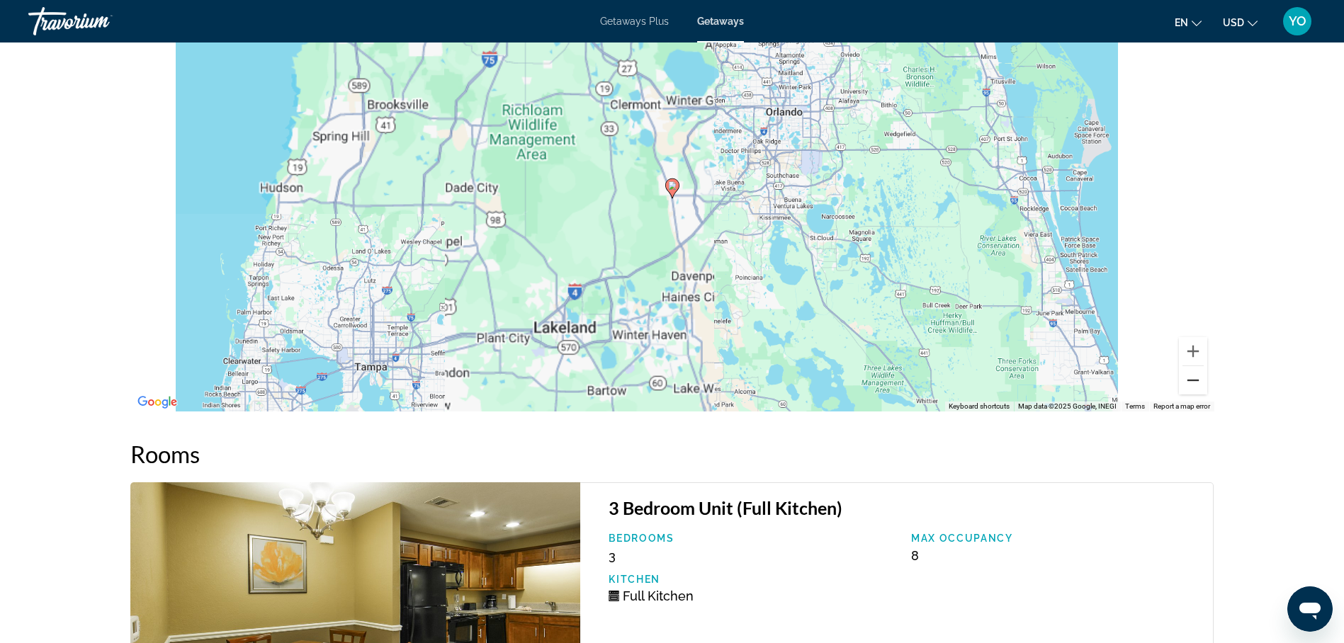
click at [1187, 366] on button "Zoom out" at bounding box center [1193, 380] width 28 height 28
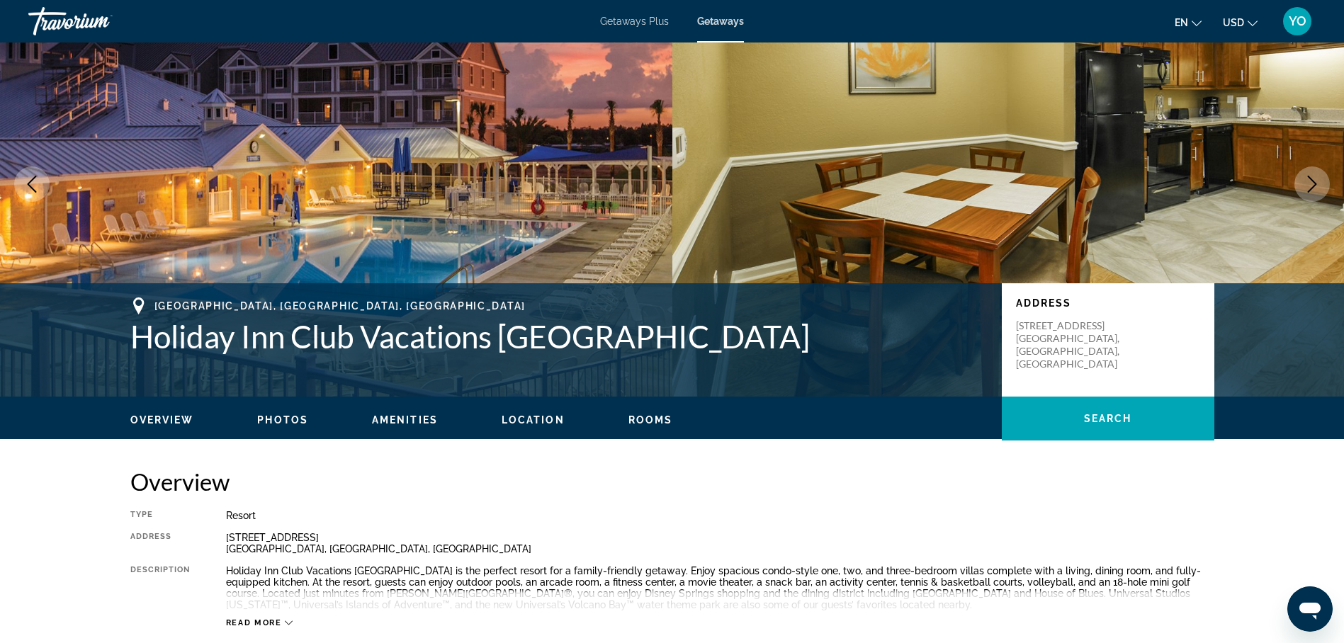
scroll to position [0, 0]
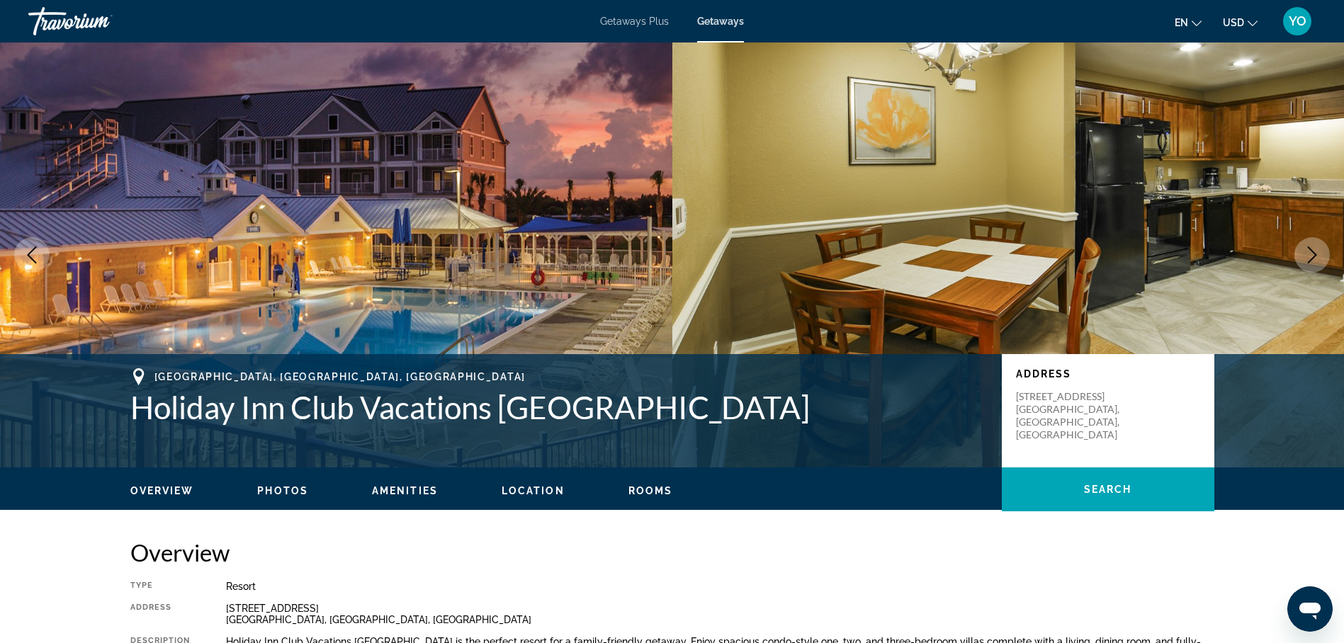
click at [636, 21] on span "Getaways Plus" at bounding box center [634, 21] width 69 height 11
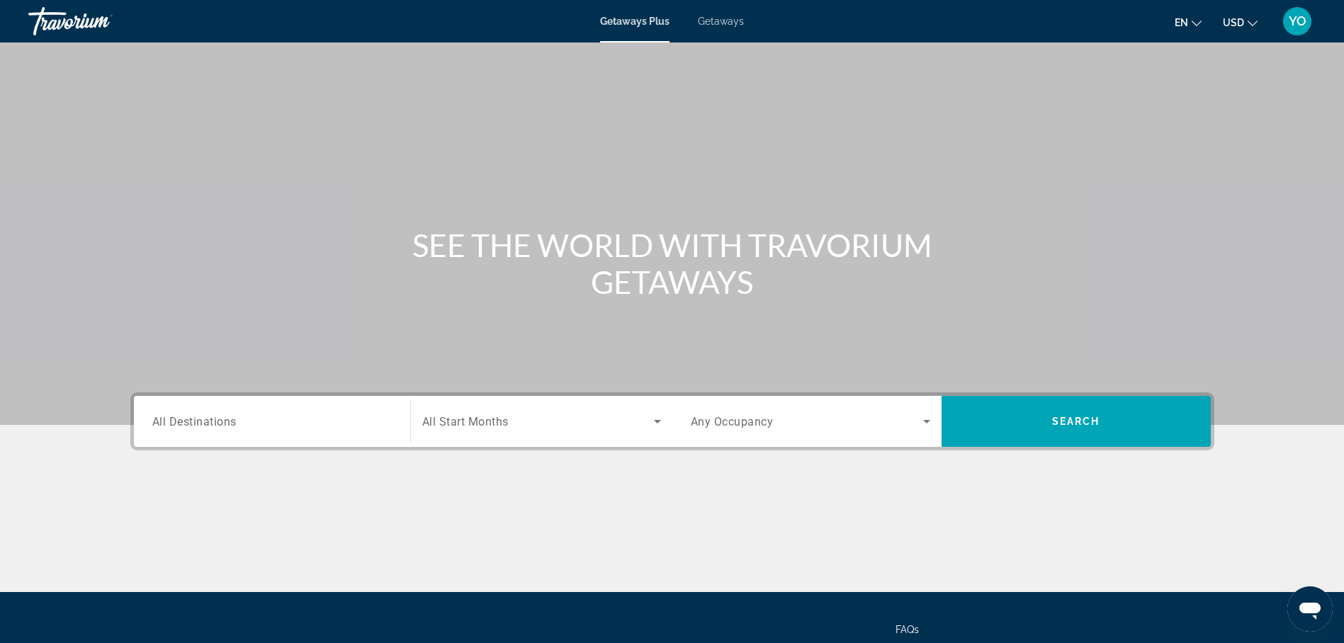
click at [196, 424] on span "All Destinations" at bounding box center [194, 420] width 84 height 13
click at [196, 424] on input "Destination All Destinations" at bounding box center [271, 422] width 239 height 17
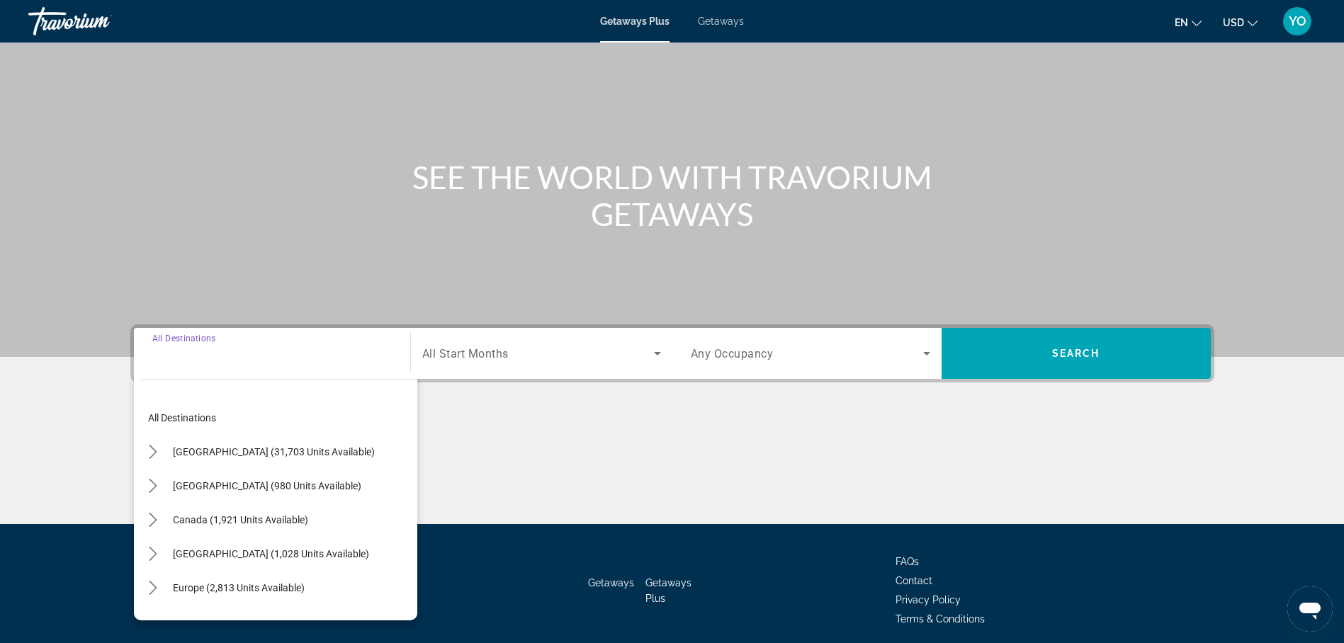
scroll to position [123, 0]
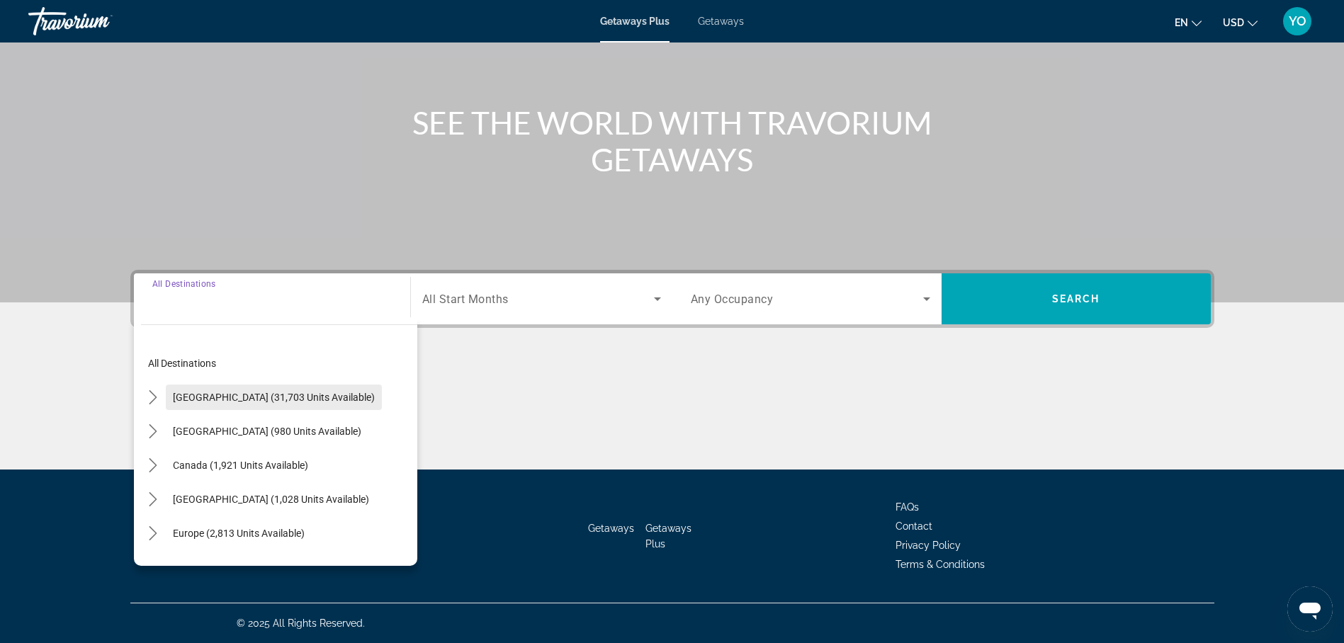
click at [252, 398] on span "United States (31,703 units available)" at bounding box center [274, 397] width 202 height 11
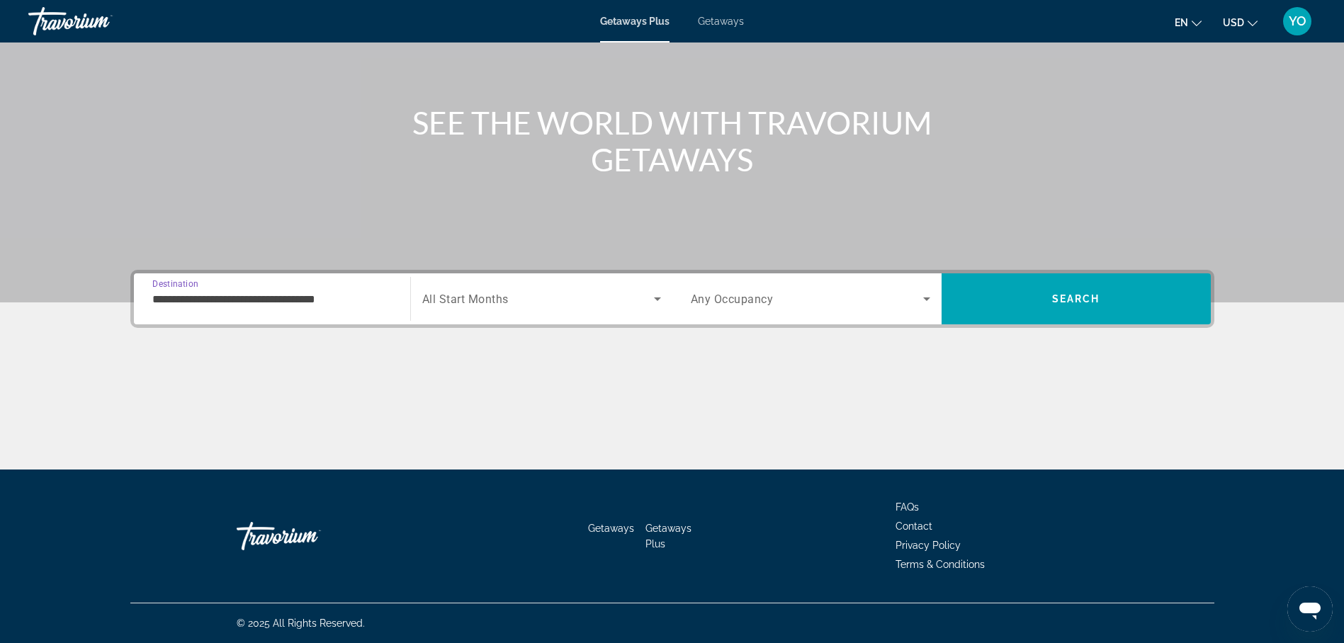
click at [252, 398] on div "Main content" at bounding box center [672, 416] width 1084 height 106
click at [239, 299] on input "**********" at bounding box center [271, 299] width 239 height 17
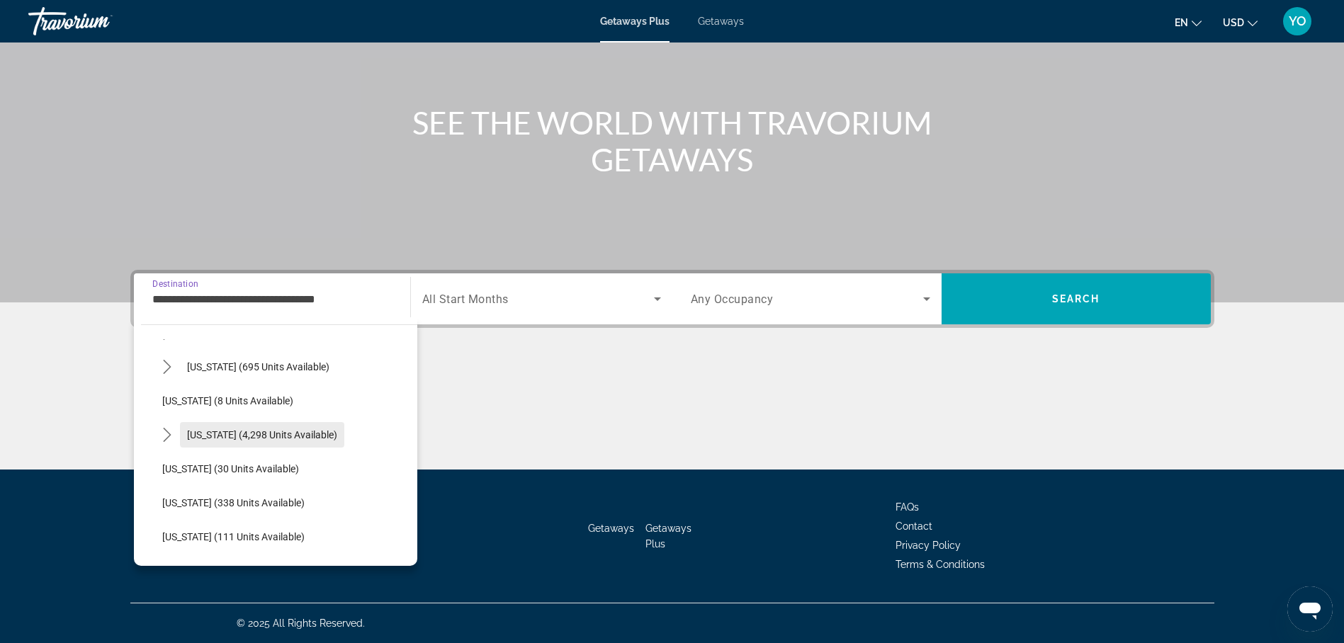
scroll to position [142, 0]
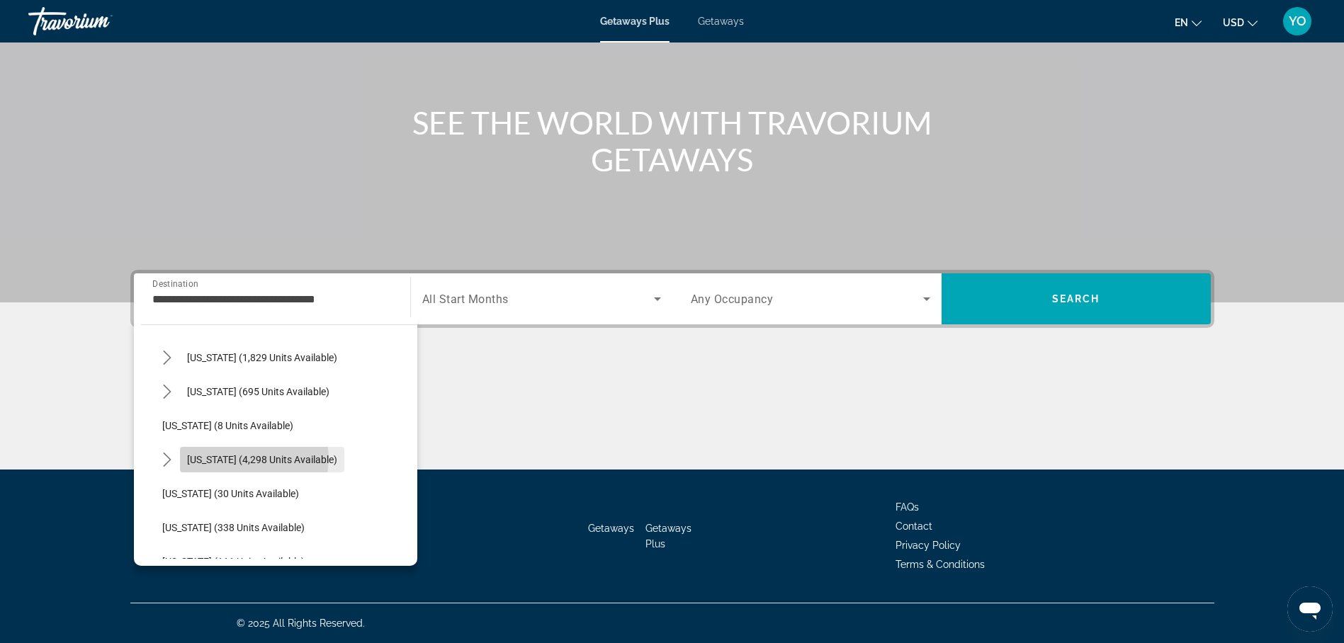
click at [254, 459] on span "Florida (4,298 units available)" at bounding box center [262, 459] width 150 height 11
type input "**********"
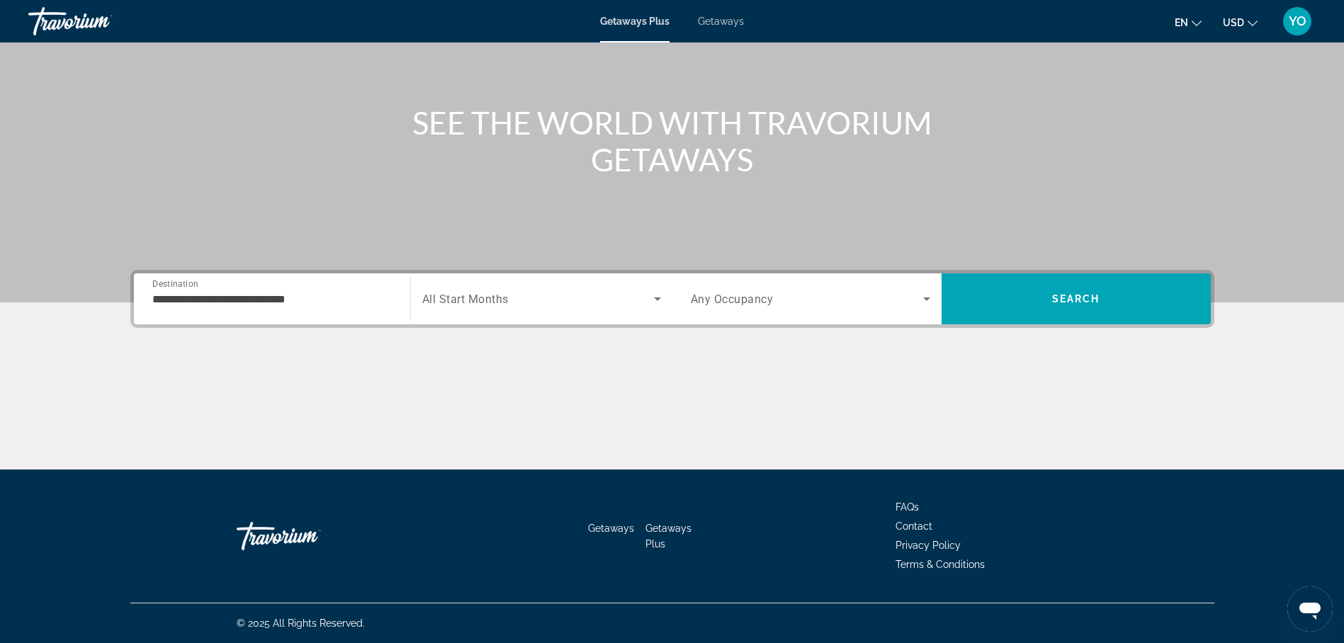
click at [468, 298] on span "All Start Months" at bounding box center [465, 299] width 86 height 13
click at [458, 293] on span "All Start Months" at bounding box center [465, 299] width 86 height 13
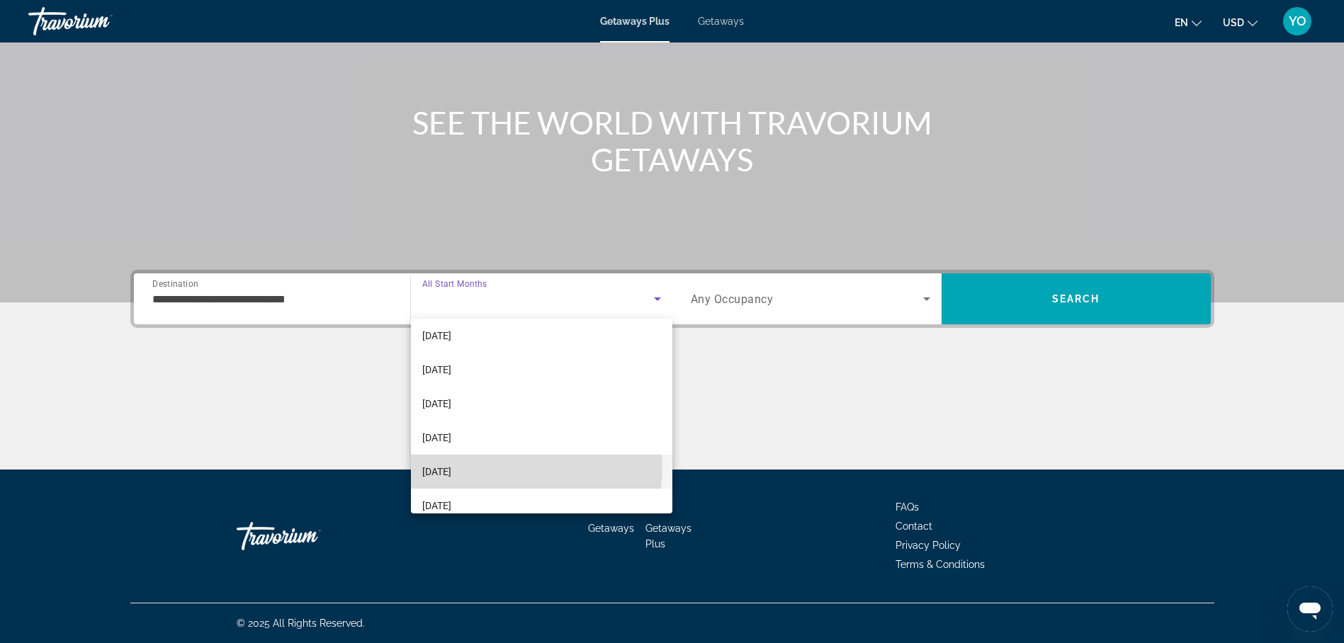
click at [473, 466] on mat-option "[DATE]" at bounding box center [541, 472] width 261 height 34
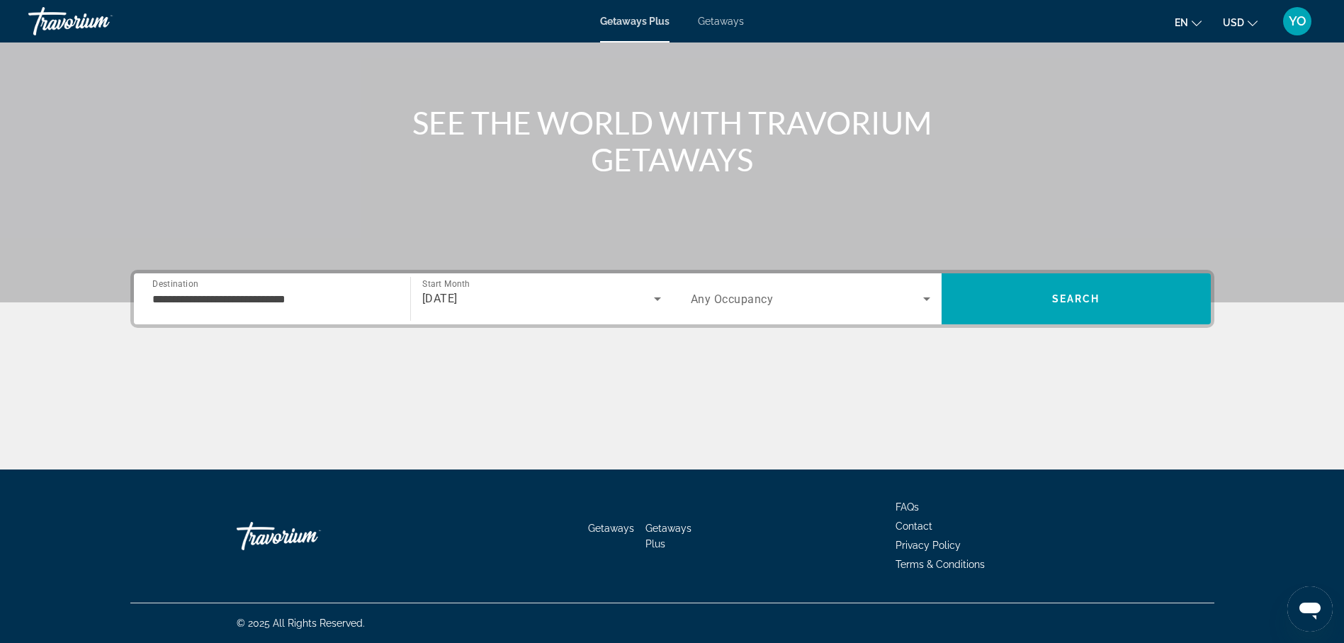
click at [740, 295] on span "Any Occupancy" at bounding box center [732, 299] width 83 height 13
click at [738, 297] on span "Any Occupancy" at bounding box center [732, 299] width 83 height 13
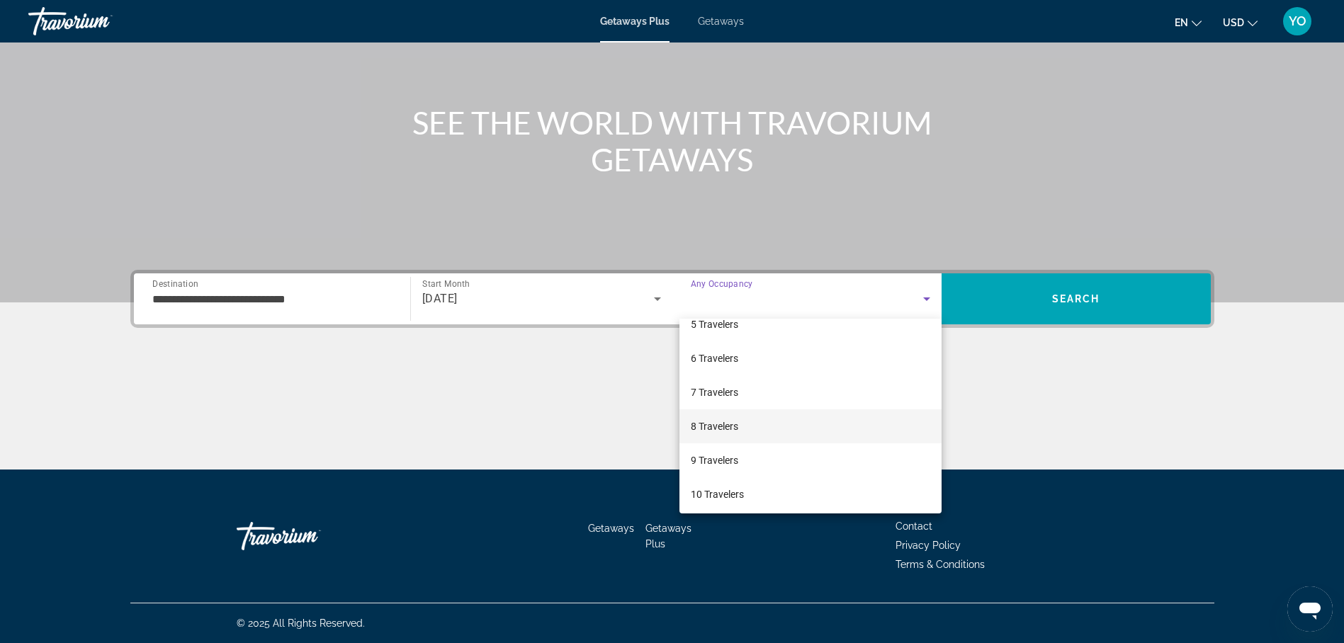
scroll to position [157, 0]
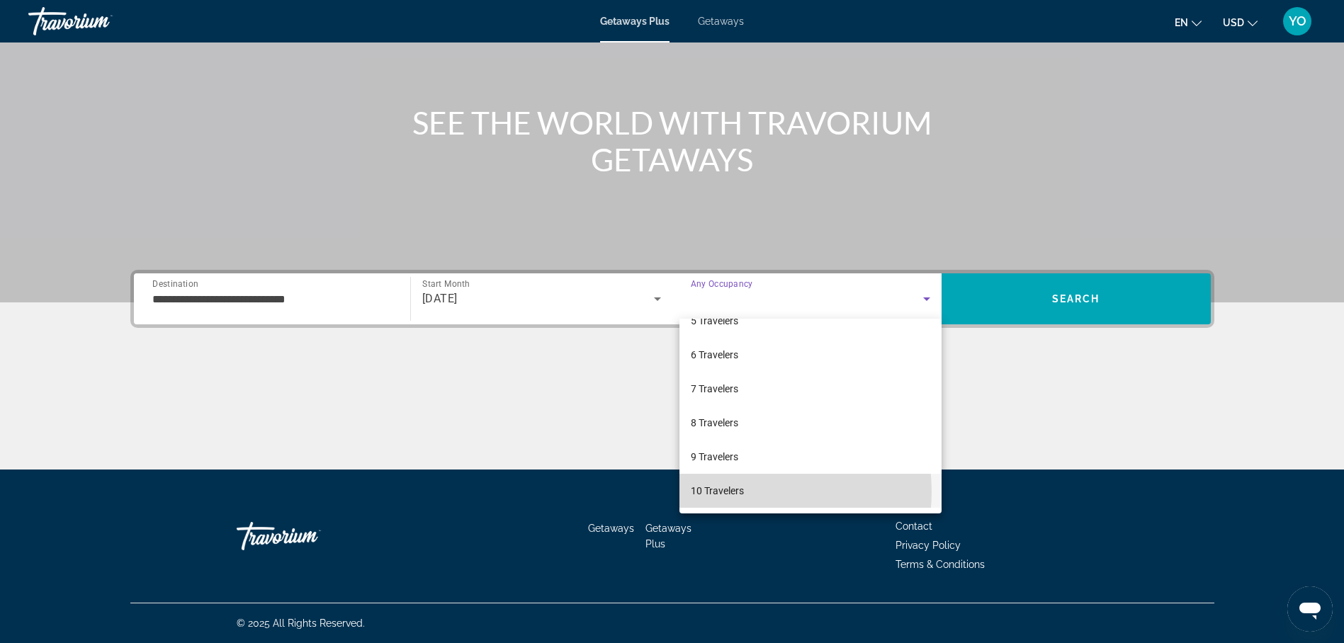
click at [753, 492] on mat-option "10 Travelers" at bounding box center [810, 491] width 262 height 34
drag, startPoint x: 753, startPoint y: 492, endPoint x: 776, endPoint y: 477, distance: 27.7
click at [762, 487] on mat-option "10 Travelers" at bounding box center [810, 491] width 262 height 34
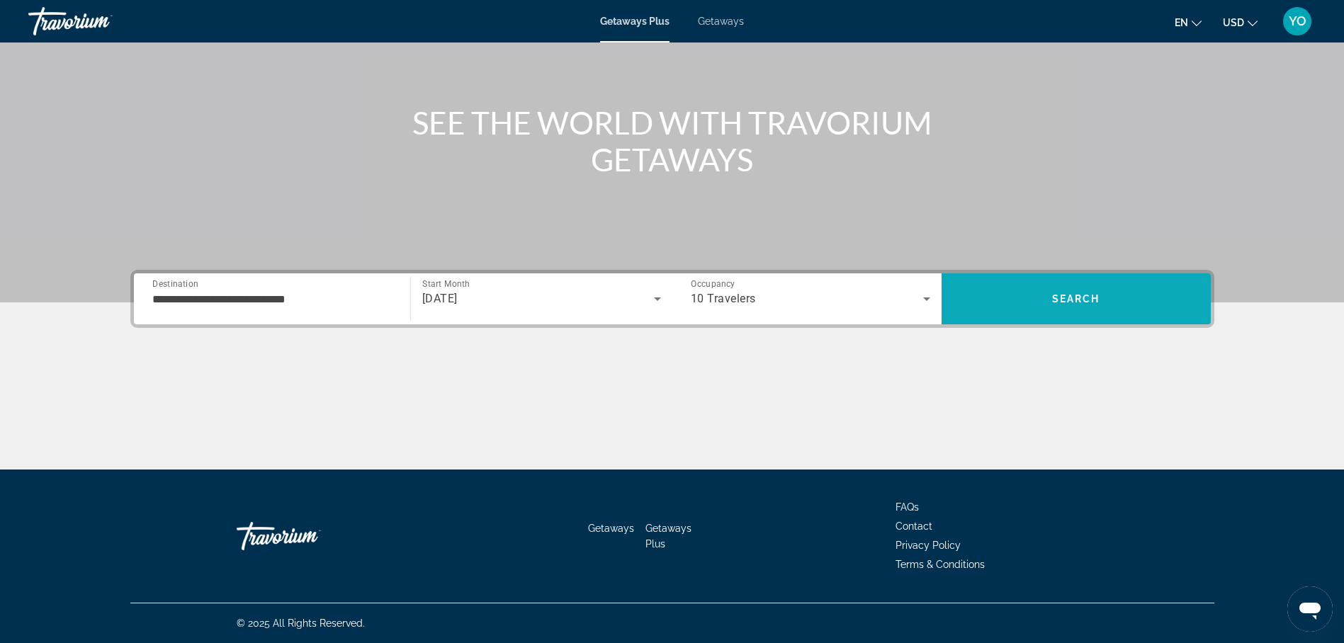
click at [1074, 292] on span "Search" at bounding box center [1076, 299] width 269 height 34
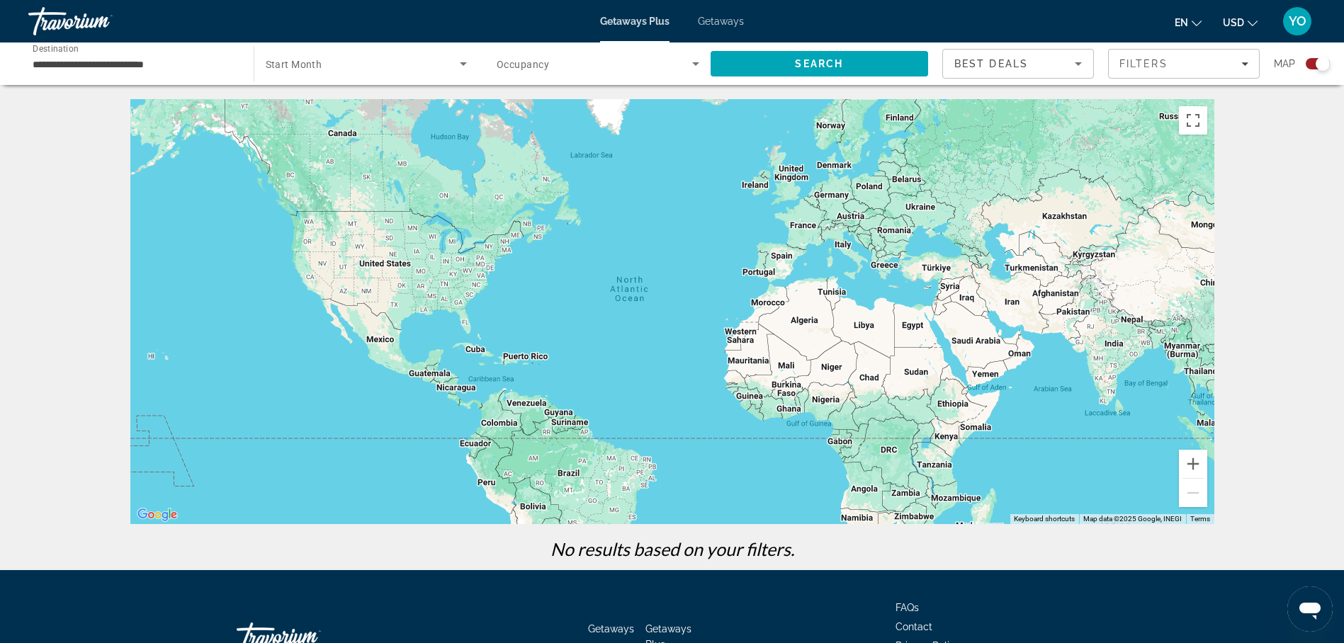
click at [713, 19] on span "Getaways" at bounding box center [721, 21] width 46 height 11
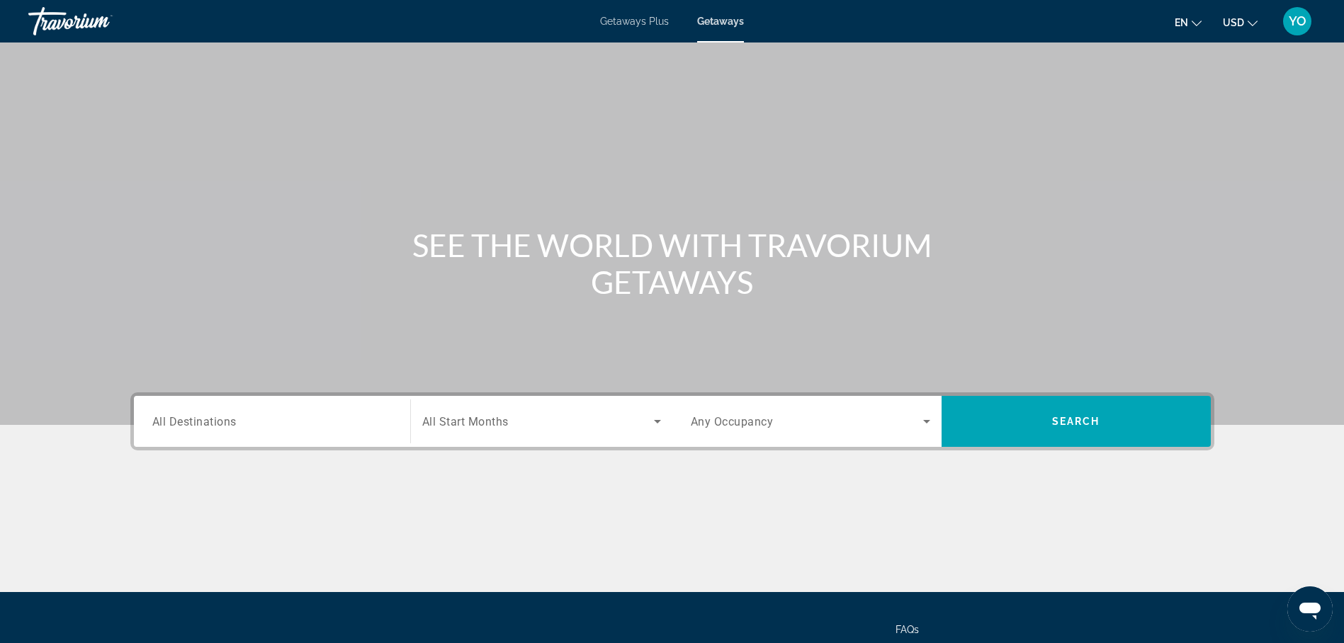
click at [227, 426] on span "All Destinations" at bounding box center [194, 420] width 84 height 13
click at [227, 426] on input "Destination All Destinations" at bounding box center [271, 422] width 239 height 17
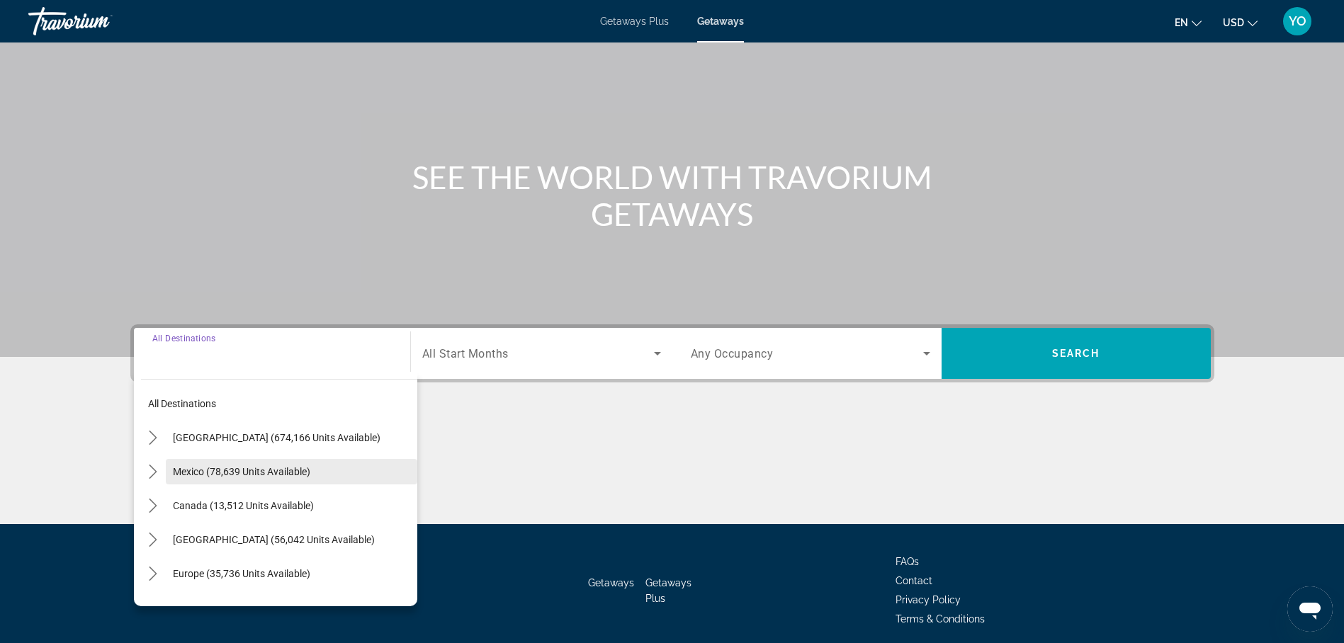
scroll to position [123, 0]
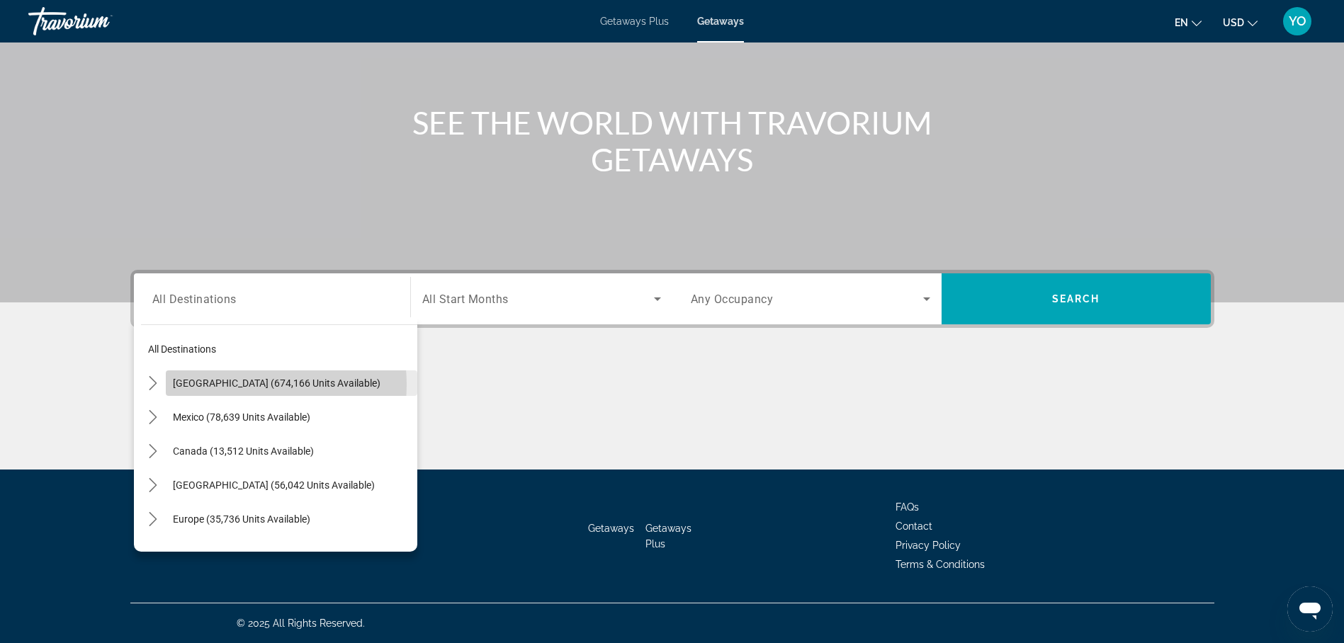
click at [232, 385] on span "[GEOGRAPHIC_DATA] (674,166 units available)" at bounding box center [277, 383] width 208 height 11
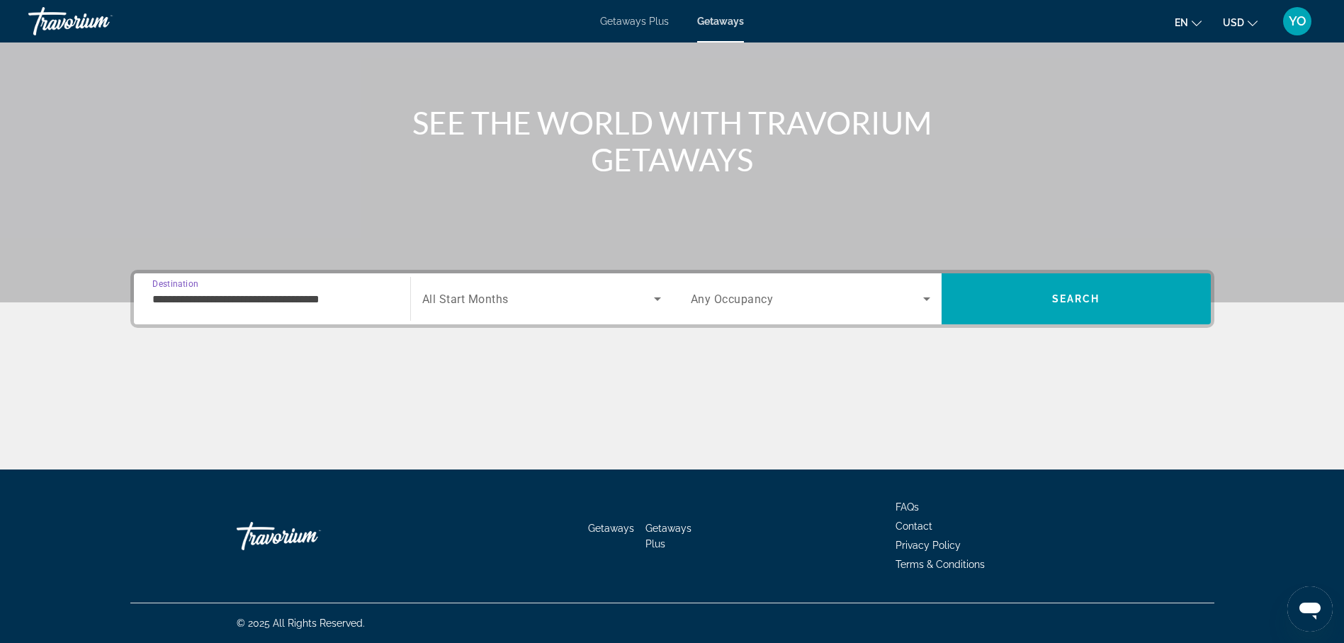
click at [217, 295] on input "**********" at bounding box center [271, 299] width 239 height 17
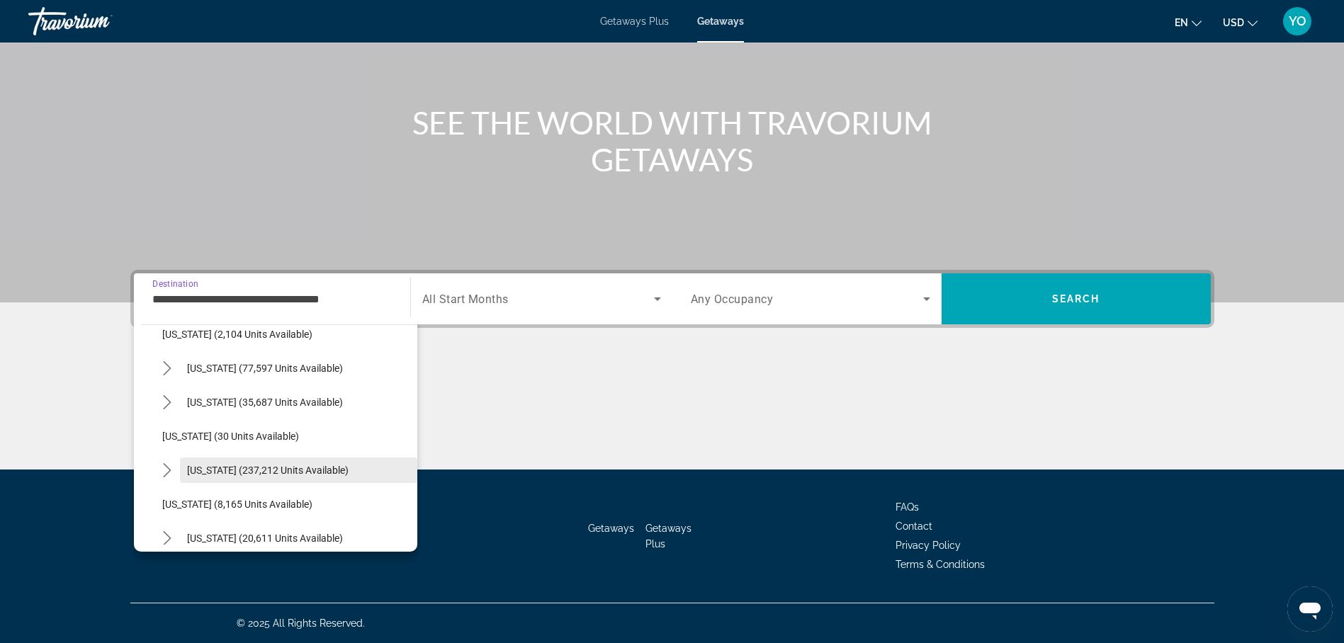
scroll to position [142, 0]
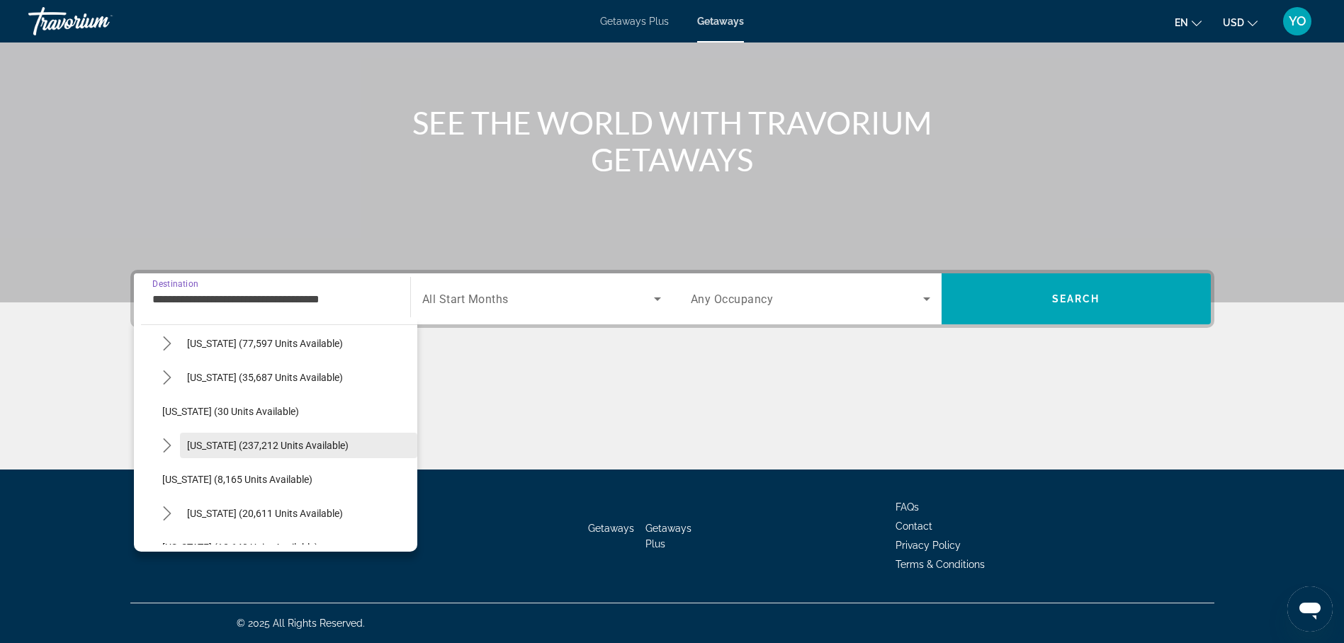
click at [242, 445] on span "[US_STATE] (237,212 units available)" at bounding box center [268, 445] width 162 height 11
type input "**********"
drag, startPoint x: 242, startPoint y: 445, endPoint x: 300, endPoint y: 405, distance: 70.9
click at [247, 443] on div "Main content" at bounding box center [672, 416] width 1084 height 106
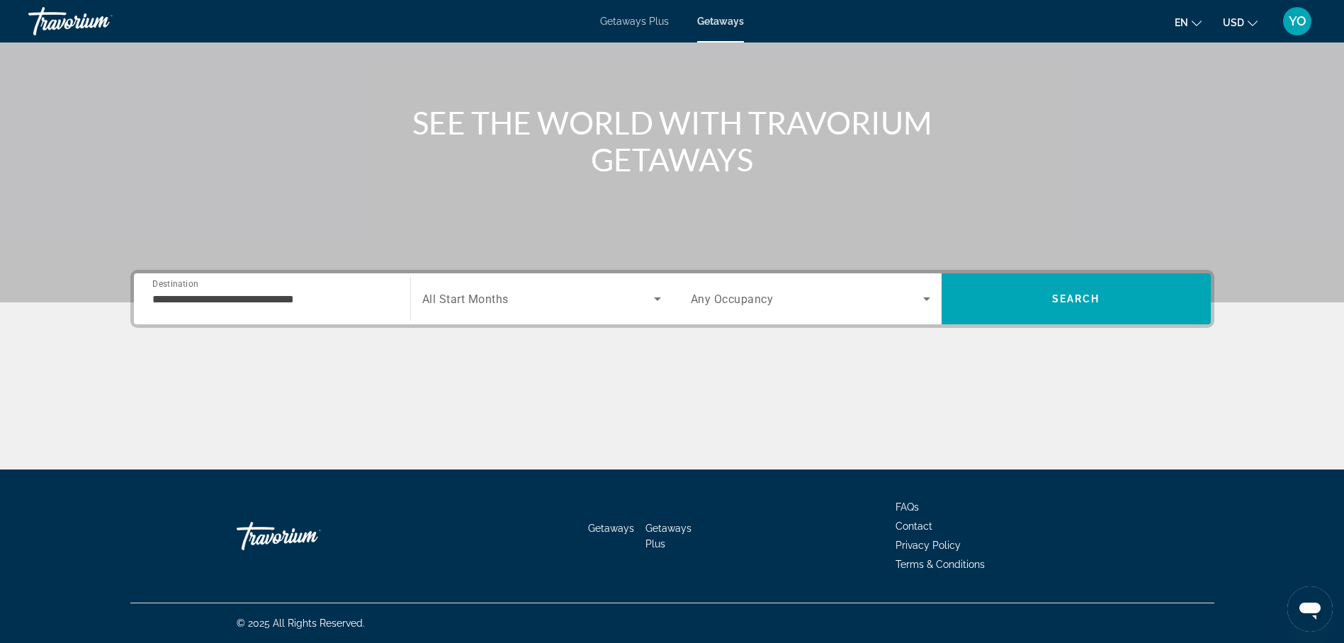
click at [478, 295] on span "All Start Months" at bounding box center [465, 299] width 86 height 13
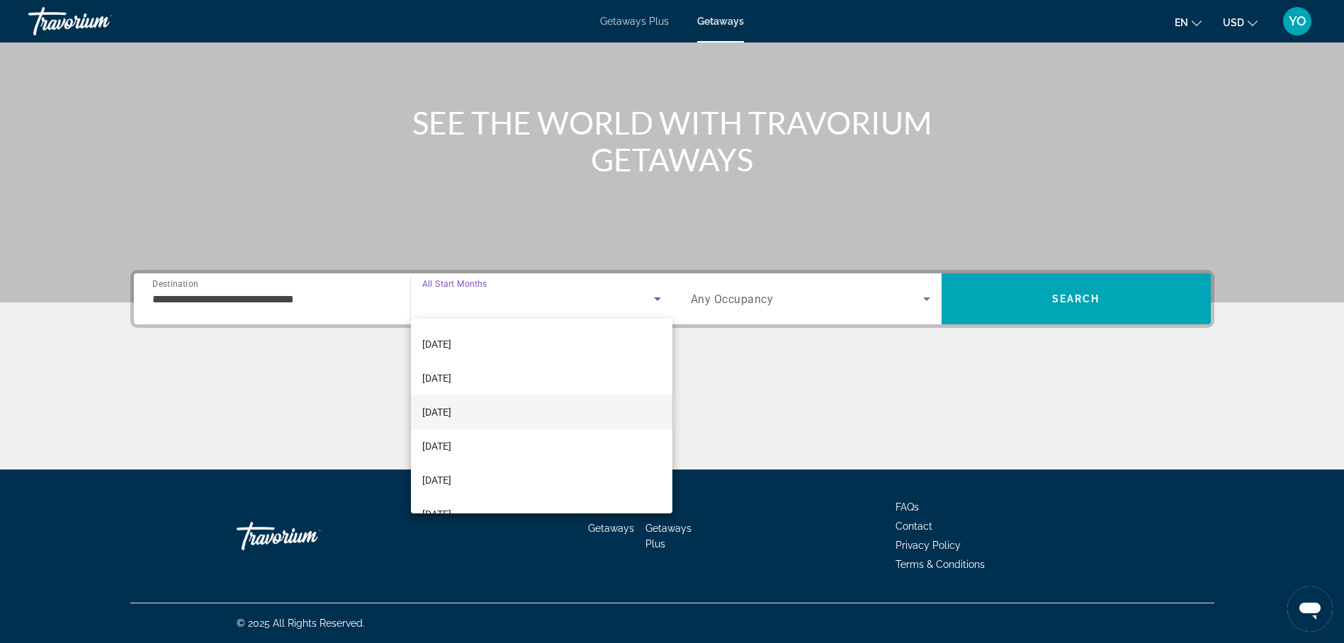
scroll to position [213, 0]
click at [483, 402] on mat-option "[DATE]" at bounding box center [541, 401] width 261 height 34
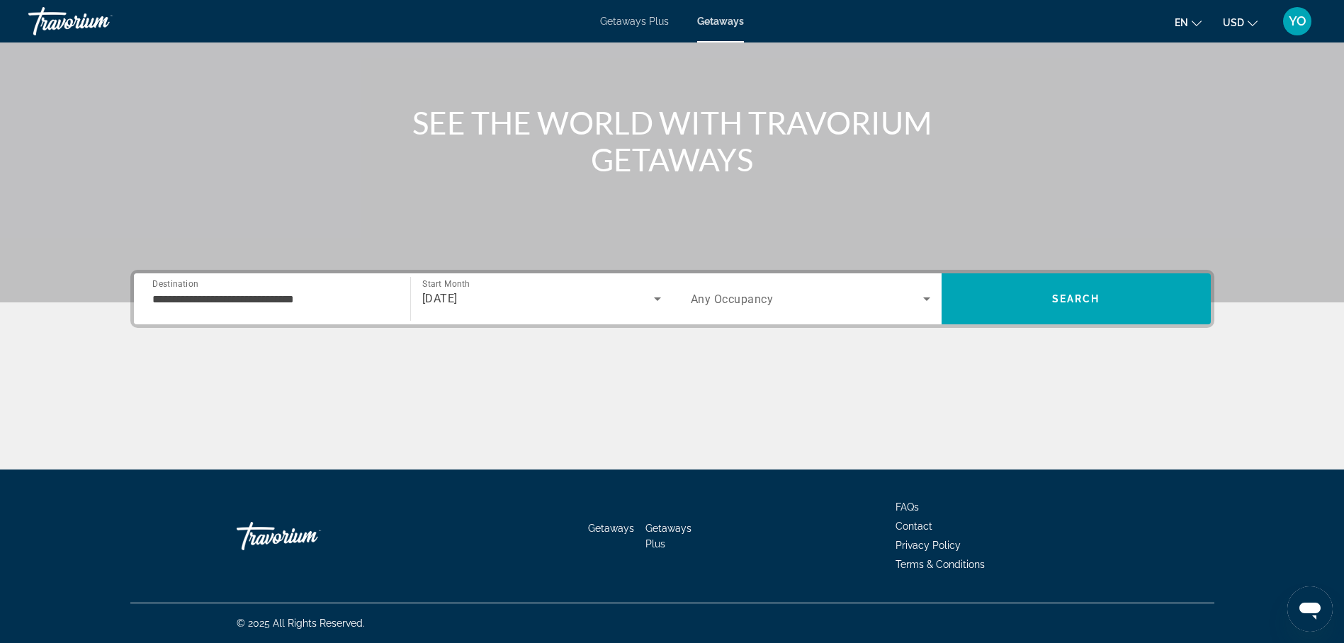
click at [742, 294] on span "Any Occupancy" at bounding box center [732, 299] width 83 height 13
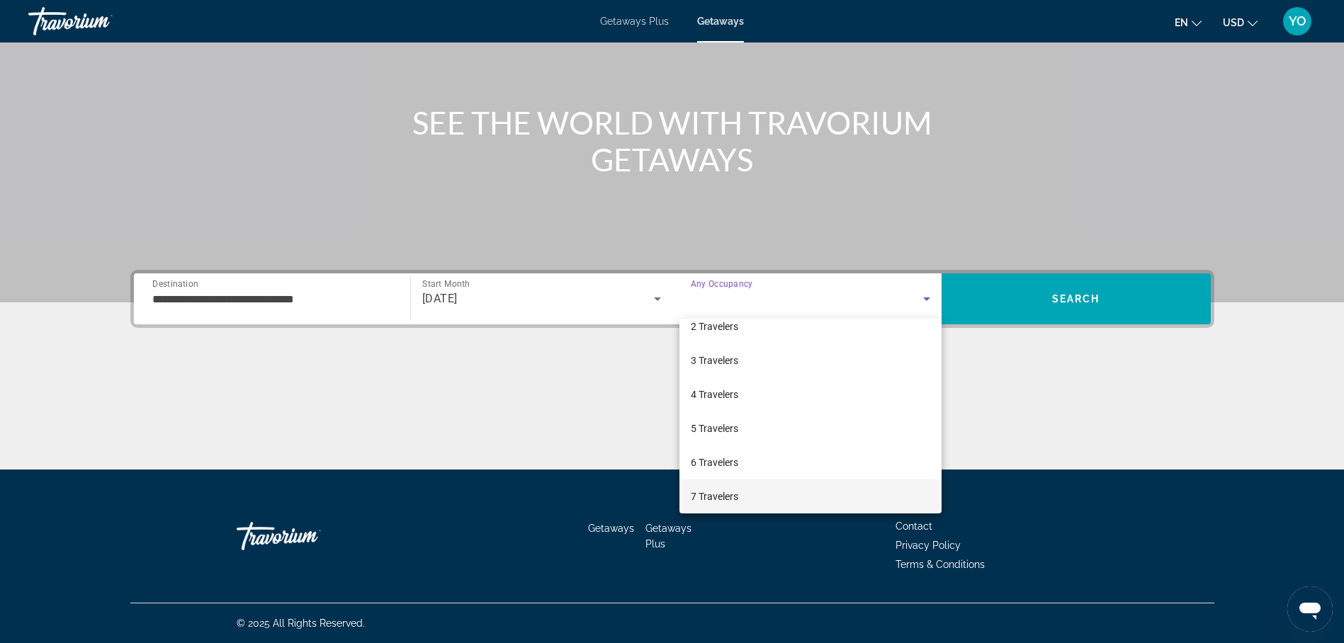
scroll to position [157, 0]
click at [746, 488] on mat-option "10 Travelers" at bounding box center [810, 491] width 262 height 34
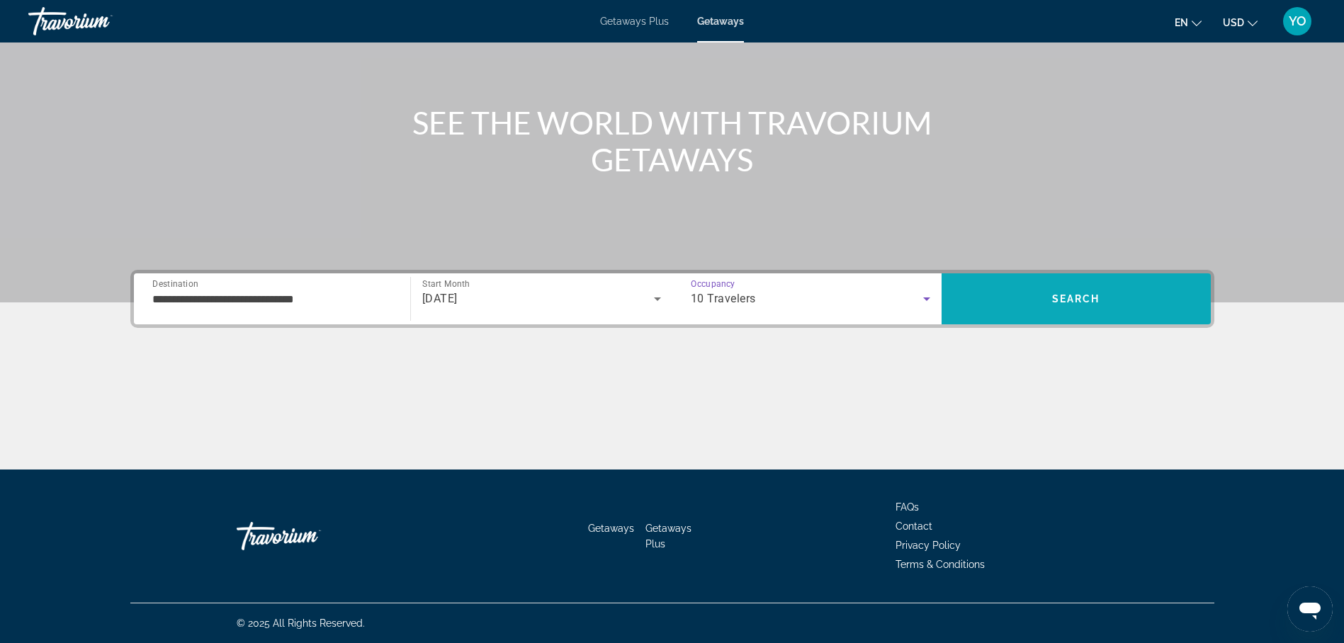
click at [1078, 300] on span "Search" at bounding box center [1076, 298] width 48 height 11
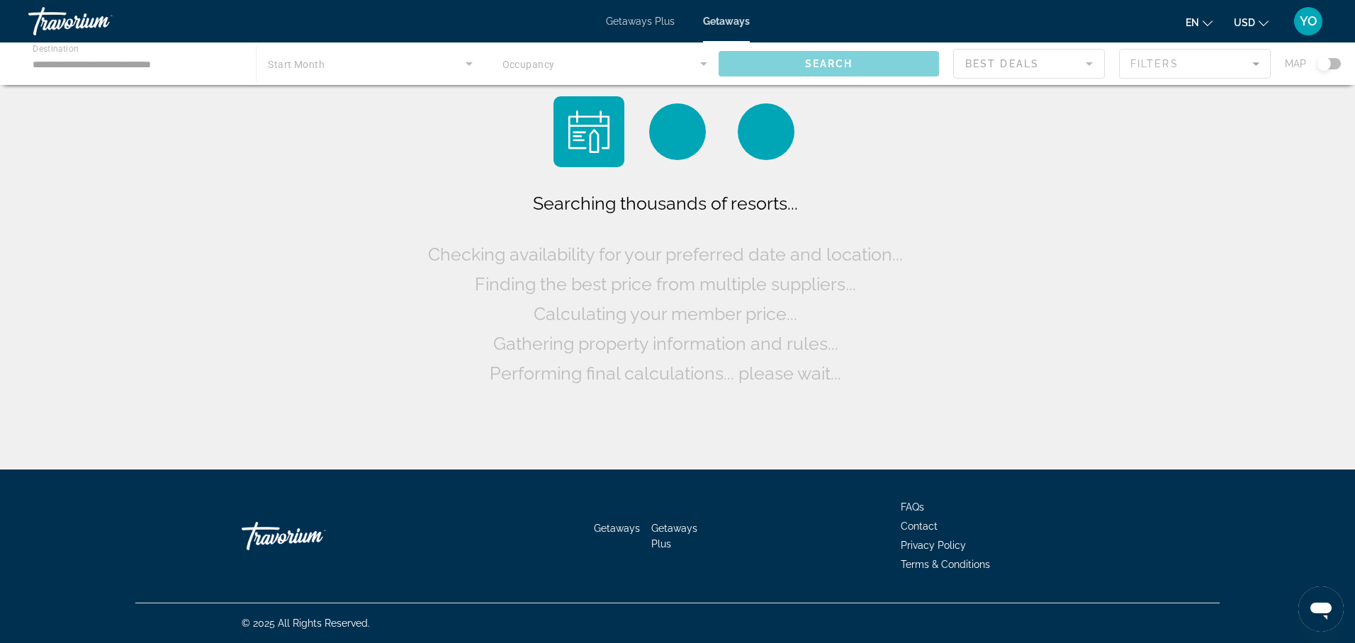
click at [1078, 300] on div "Searching thousands of resorts... Checking availability for your preferred date…" at bounding box center [677, 238] width 1355 height 477
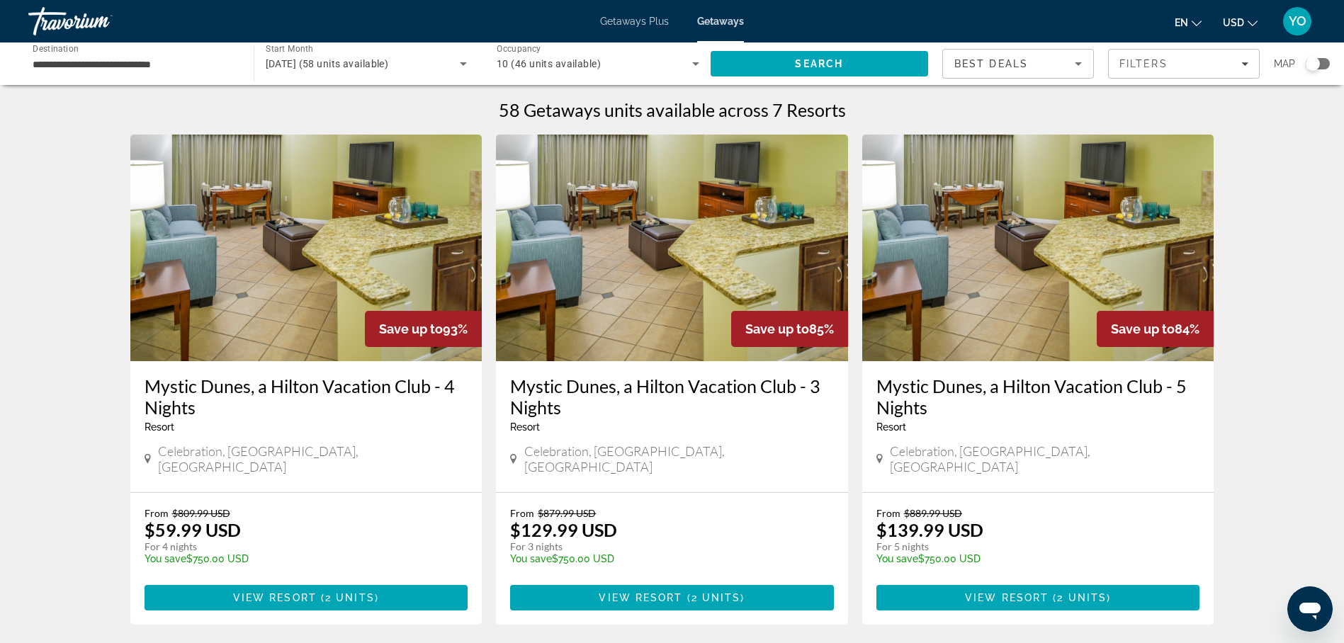
click at [725, 16] on span "Getaways" at bounding box center [720, 21] width 47 height 11
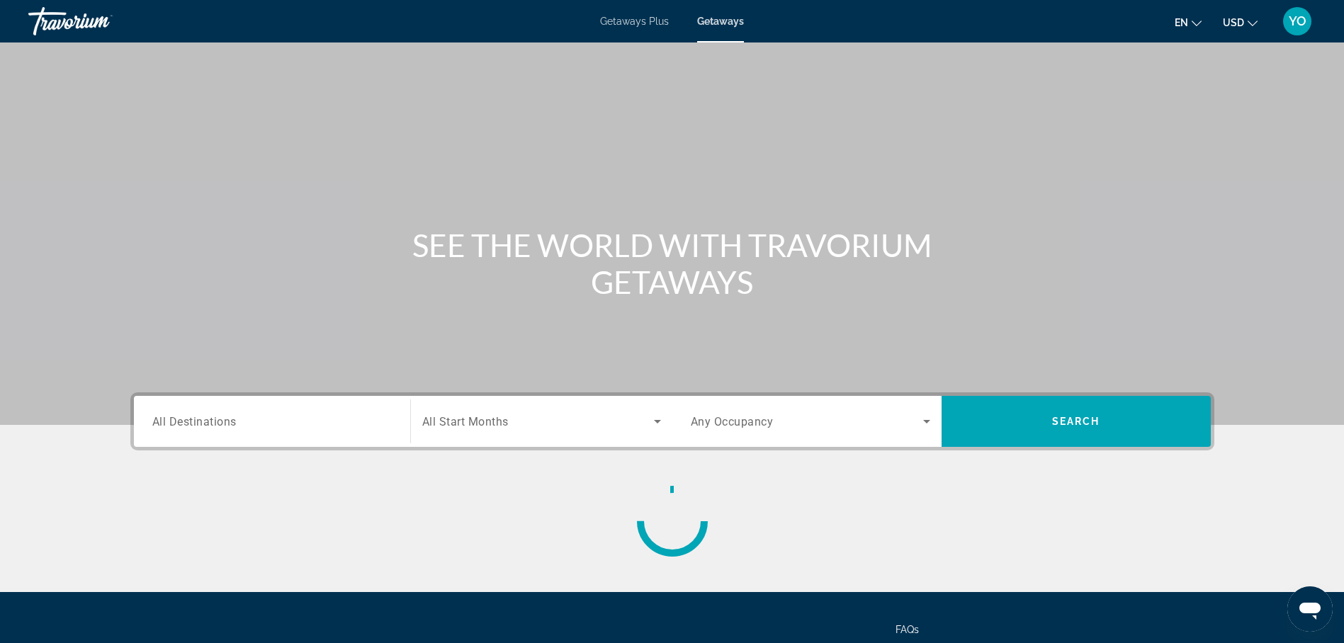
click at [725, 16] on span "Getaways" at bounding box center [720, 21] width 47 height 11
